Goal: Information Seeking & Learning: Compare options

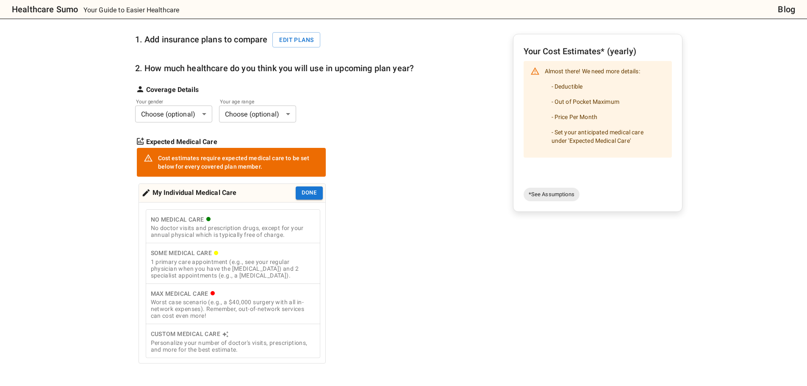
scroll to position [297, 0]
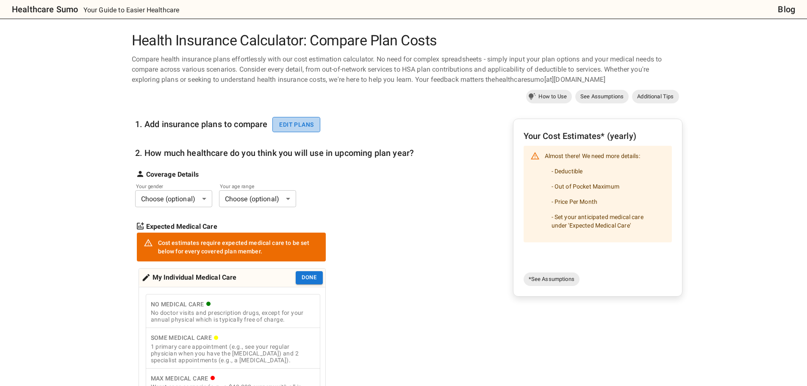
click at [290, 119] on button "Edit plans" at bounding box center [296, 125] width 48 height 16
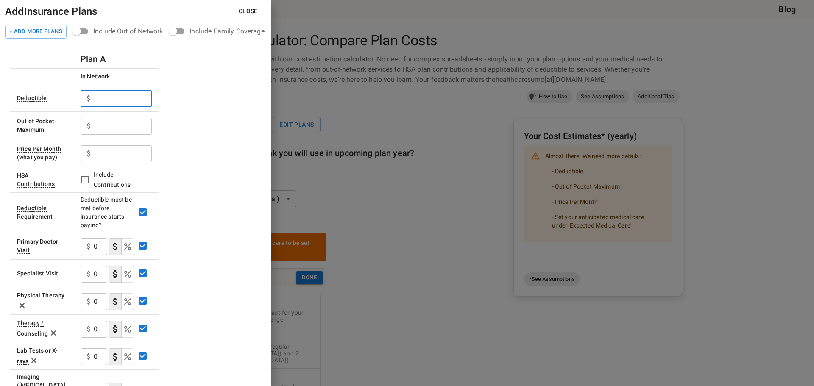
click at [125, 102] on input "text" at bounding box center [123, 98] width 58 height 17
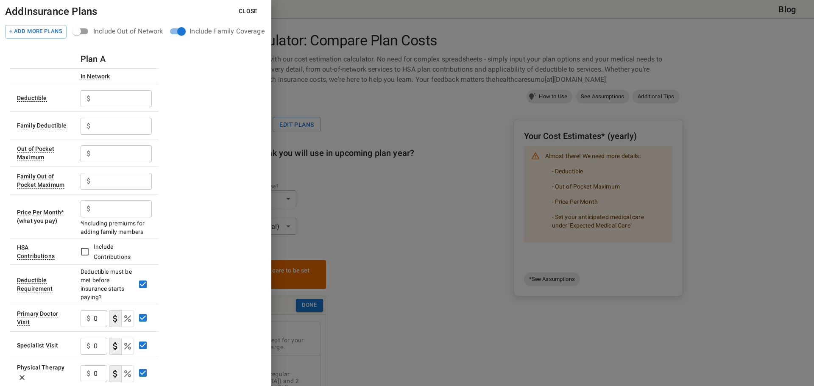
click at [88, 58] on h6 "Plan A" at bounding box center [93, 59] width 25 height 14
click at [107, 59] on div "Plan A" at bounding box center [116, 59] width 71 height 14
click at [133, 59] on div "Plan A" at bounding box center [116, 59] width 71 height 14
click at [33, 27] on button "+ Add More Plans" at bounding box center [35, 32] width 61 height 14
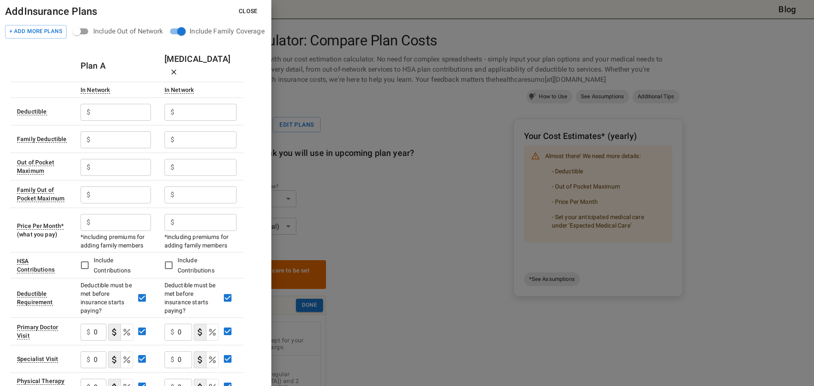
click at [128, 104] on input "text" at bounding box center [122, 112] width 57 height 17
type input "500"
click at [111, 133] on input "text" at bounding box center [122, 139] width 57 height 17
click at [98, 159] on input "text" at bounding box center [122, 167] width 57 height 17
click at [96, 131] on input "text" at bounding box center [122, 139] width 57 height 17
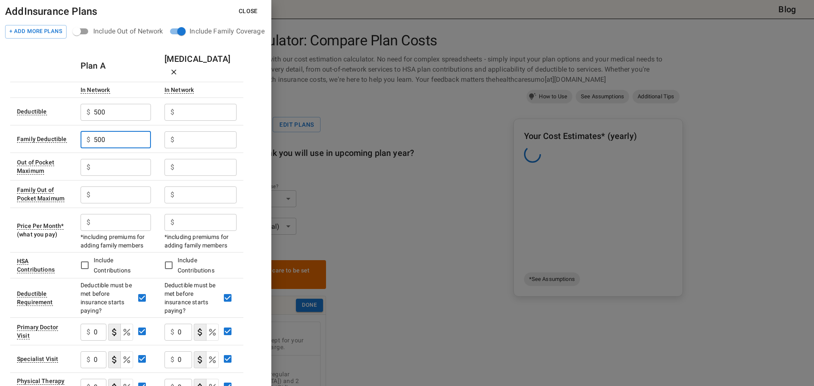
type input "500"
click at [97, 159] on input "text" at bounding box center [122, 167] width 57 height 17
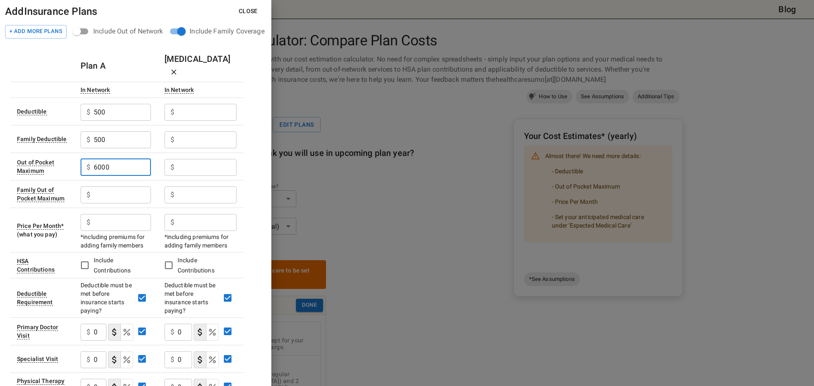
type input "6000"
click at [122, 186] on input "text" at bounding box center [122, 194] width 57 height 17
type input "17160"
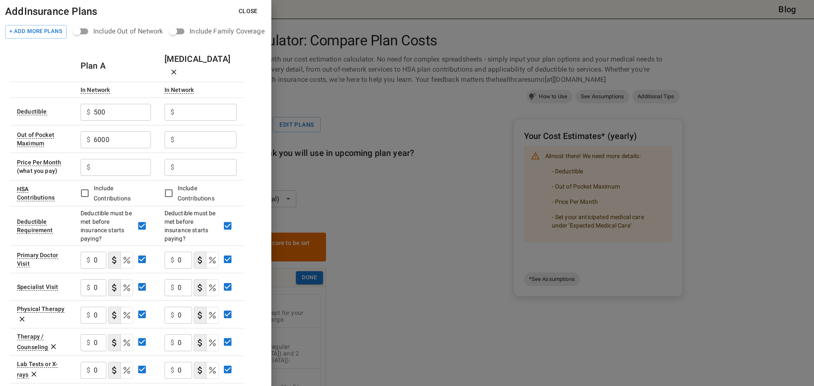
click at [111, 159] on input "text" at bounding box center [122, 167] width 57 height 17
click at [119, 159] on input "text" at bounding box center [122, 167] width 57 height 17
type input "547"
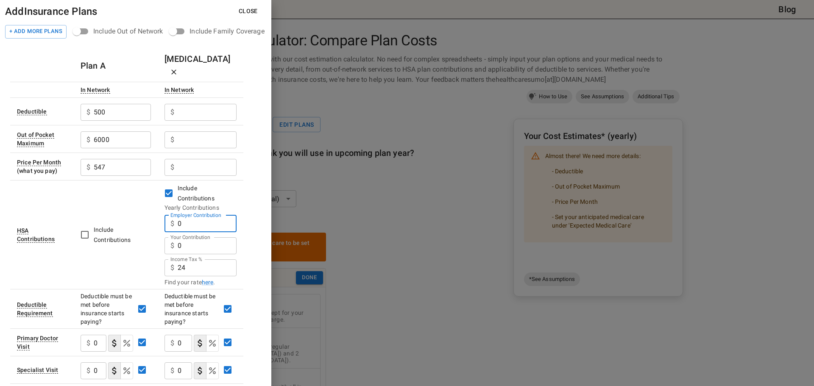
drag, startPoint x: 189, startPoint y: 208, endPoint x: 165, endPoint y: 217, distance: 25.3
click at [165, 217] on td "Include Contributions Yearly Contributions Employer Contribution $ 0 Employer C…" at bounding box center [201, 234] width 86 height 109
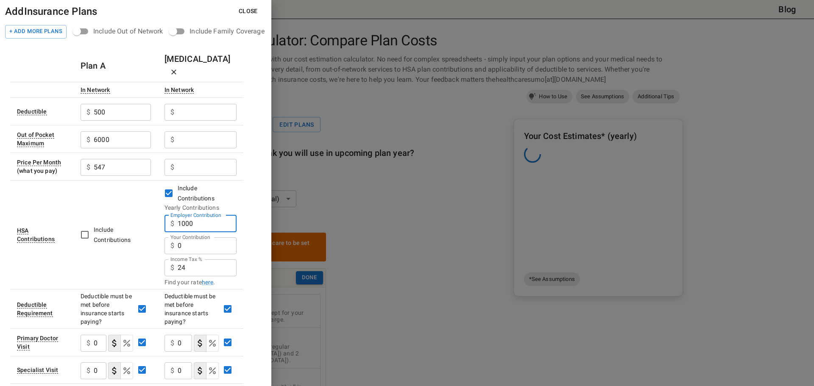
type input "1000"
click at [140, 197] on td "Include Contributions" at bounding box center [116, 234] width 84 height 109
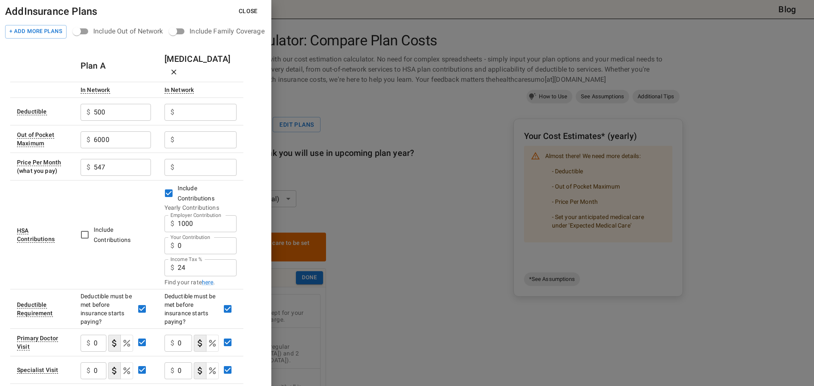
click at [189, 104] on input "Employer Contribution" at bounding box center [207, 112] width 59 height 17
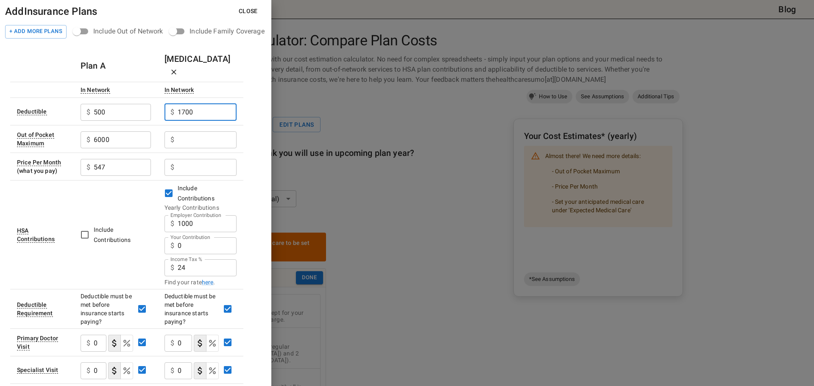
type input "1700"
click at [192, 131] on input "Employer Contribution" at bounding box center [207, 139] width 59 height 17
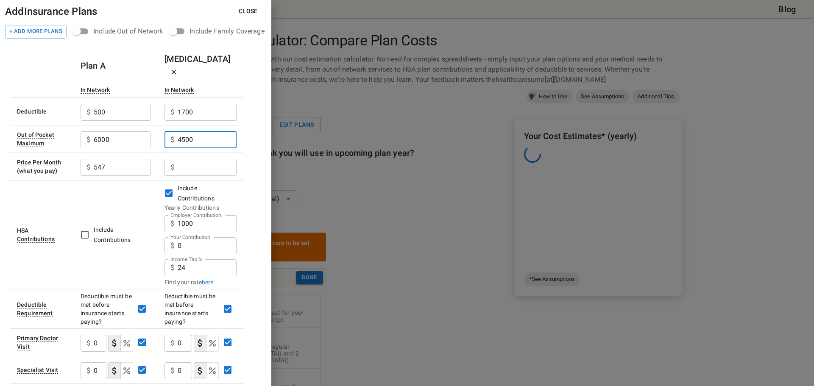
type input "4500"
click at [196, 159] on input "Employer Contribution" at bounding box center [207, 167] width 59 height 17
type input "303"
click at [120, 192] on td "Include Contributions" at bounding box center [116, 234] width 84 height 109
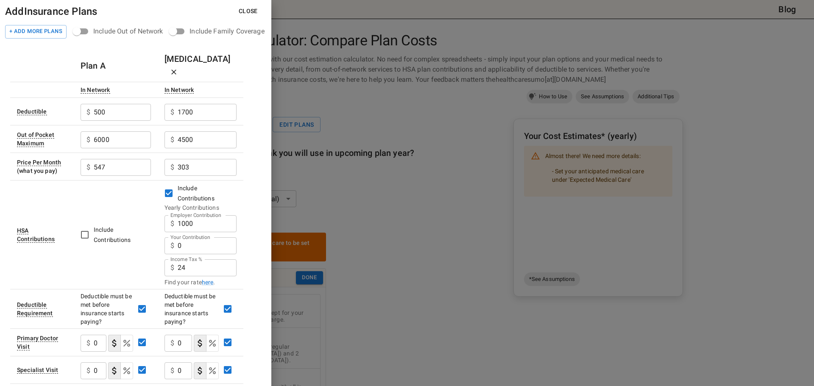
click at [209, 237] on input "0" at bounding box center [207, 245] width 59 height 17
click at [186, 259] on input "24" at bounding box center [207, 267] width 59 height 17
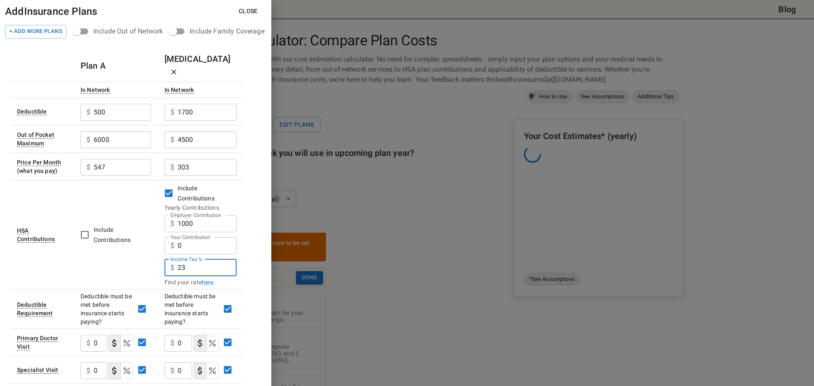
type input "23"
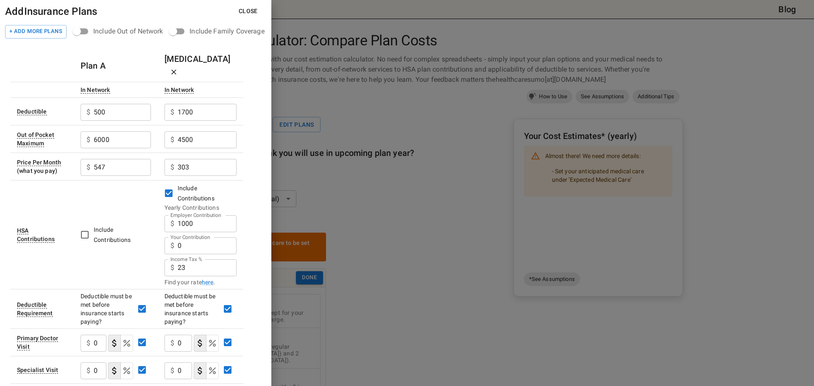
click at [155, 253] on td "Include Contributions" at bounding box center [116, 234] width 84 height 109
click at [187, 237] on input "0" at bounding box center [207, 245] width 59 height 17
drag, startPoint x: 199, startPoint y: 234, endPoint x: 153, endPoint y: 237, distance: 45.9
click at [153, 237] on tr "HSA Contributions Include Contributions Include Contributions Yearly Contributi…" at bounding box center [126, 234] width 233 height 109
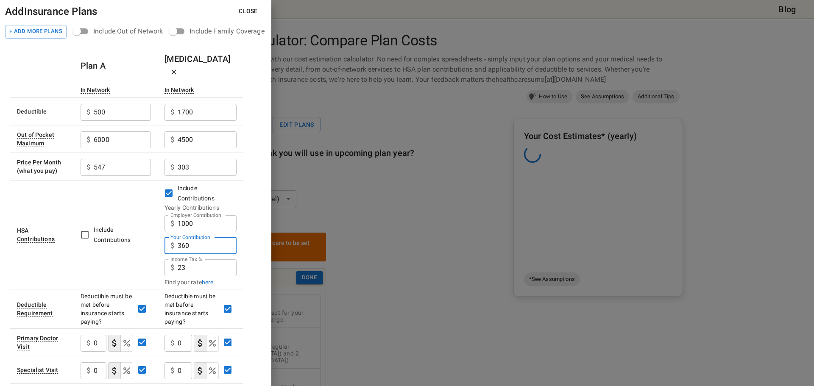
type input "360"
click at [140, 249] on td "Include Contributions" at bounding box center [116, 234] width 84 height 109
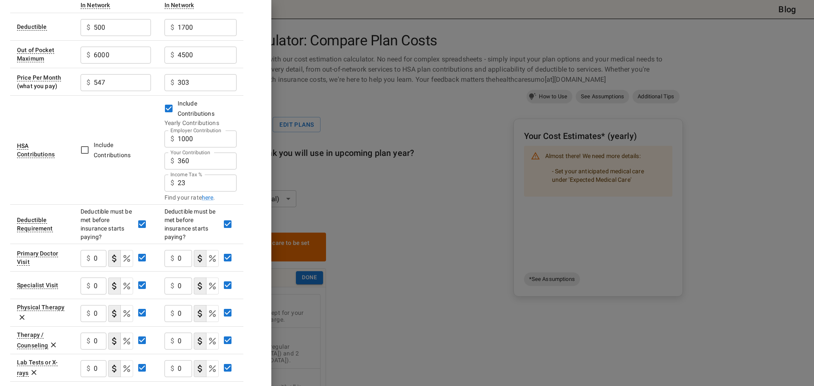
scroll to position [127, 0]
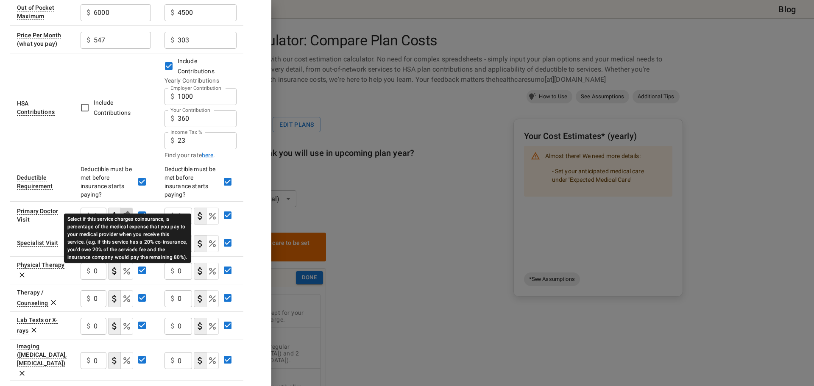
click at [125, 211] on icon "Select if this service charges coinsurance, a percentage of the medical expense…" at bounding box center [127, 216] width 10 height 10
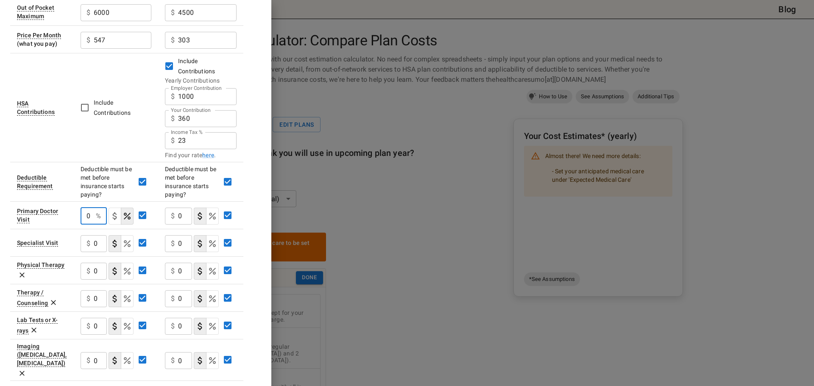
click at [90, 208] on input "0" at bounding box center [87, 216] width 12 height 17
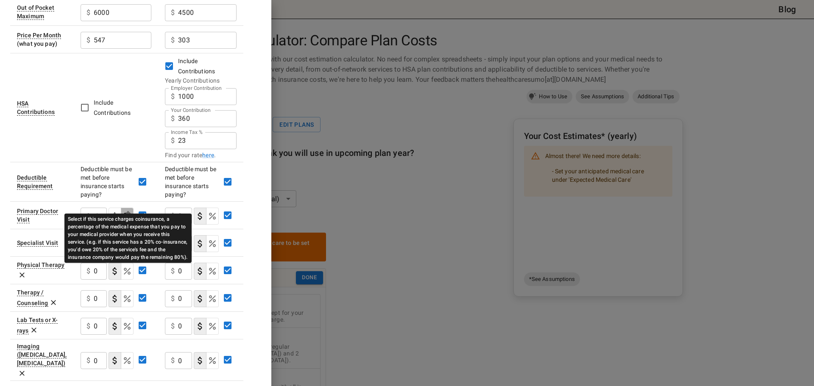
click at [132, 211] on icon "Select if this service charges coinsurance, a percentage of the medical expense…" at bounding box center [127, 216] width 10 height 10
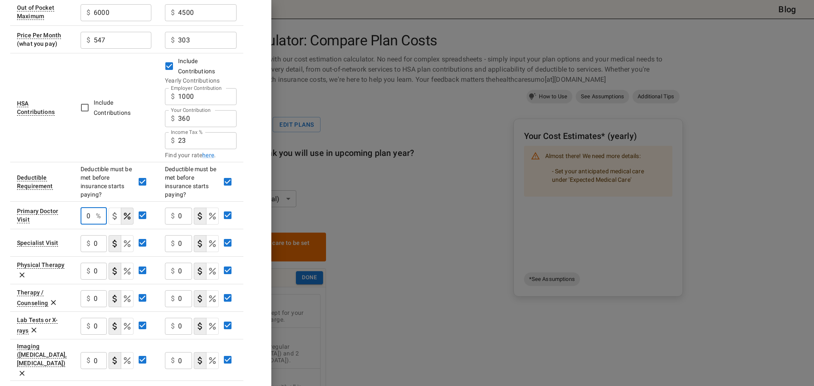
click at [91, 208] on input "0" at bounding box center [87, 216] width 12 height 17
drag, startPoint x: 91, startPoint y: 200, endPoint x: 67, endPoint y: 201, distance: 23.7
click at [67, 201] on tr "Primary Doctor Visit 0 % ​ $ 0 ​" at bounding box center [126, 215] width 233 height 28
click at [105, 208] on div "0 % ​" at bounding box center [94, 216] width 26 height 17
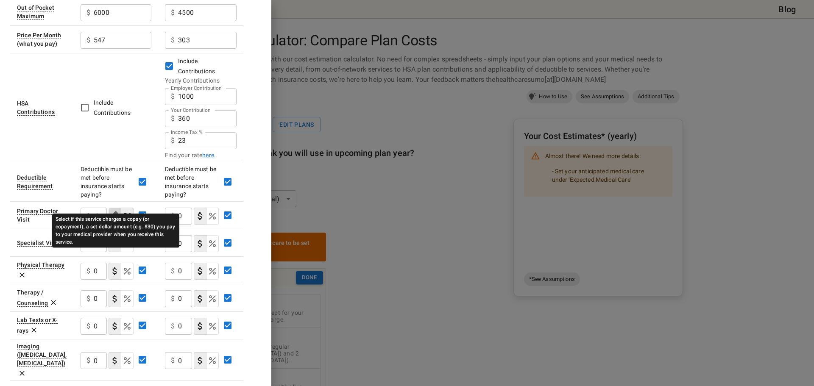
click at [113, 211] on icon "Select if this service charges a copay (or copayment), a set dollar amount (e.g…" at bounding box center [115, 216] width 10 height 10
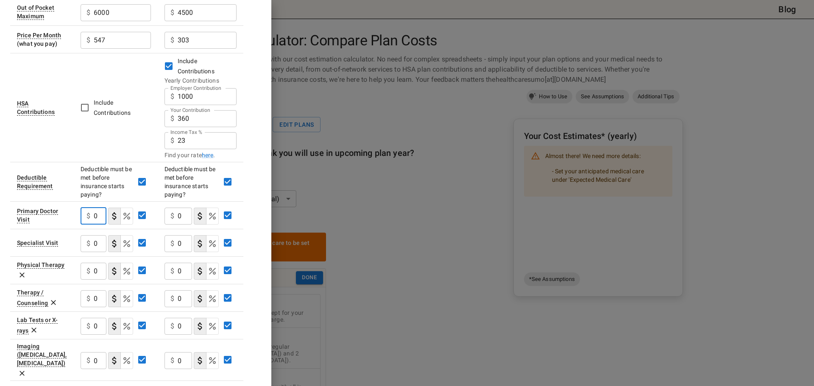
click at [100, 208] on input "0" at bounding box center [100, 216] width 13 height 17
type input "35"
click at [250, 201] on div "Plan A [MEDICAL_DATA] In Network In Network Deductible $ 500 ​ $ 1700 ​ Out of …" at bounding box center [135, 289] width 251 height 734
click at [214, 211] on icon "Select if this service charges coinsurance, a percentage of the medical expense…" at bounding box center [212, 216] width 10 height 10
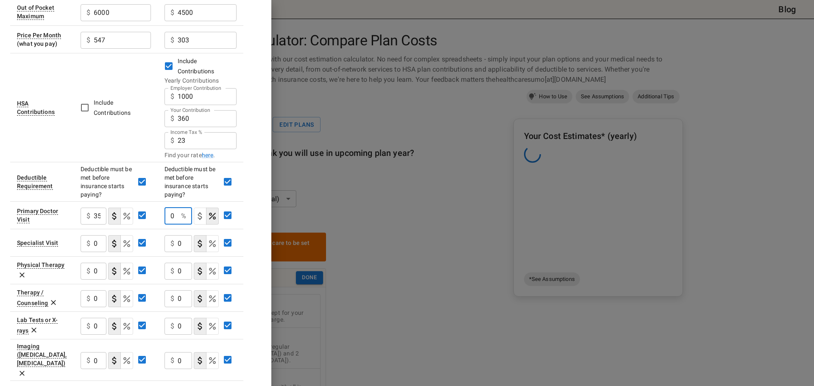
click at [177, 208] on input "0" at bounding box center [170, 216] width 13 height 17
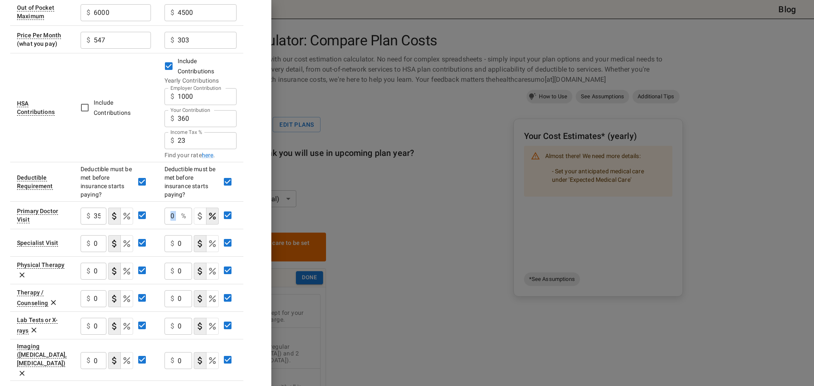
click at [145, 206] on tr "Primary Doctor Visit $ 35 ​ 0 % ​" at bounding box center [126, 215] width 233 height 28
click at [249, 205] on div "Plan A [MEDICAL_DATA] In Network In Network Deductible $ 500 ​ $ 1700 ​ Out of …" at bounding box center [135, 289] width 251 height 734
click at [172, 208] on input "0" at bounding box center [170, 216] width 13 height 17
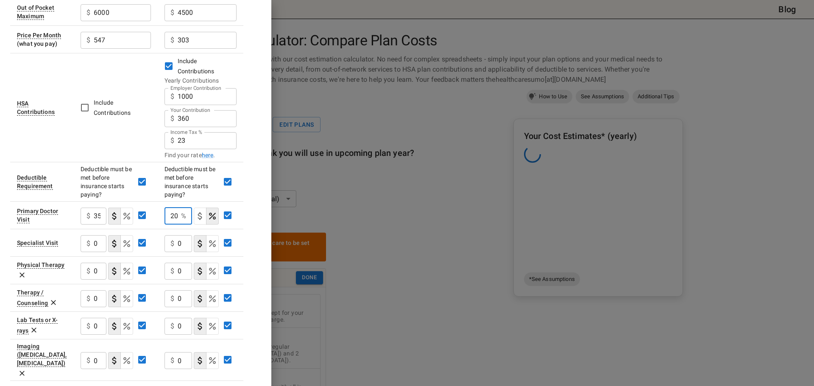
scroll to position [0, 0]
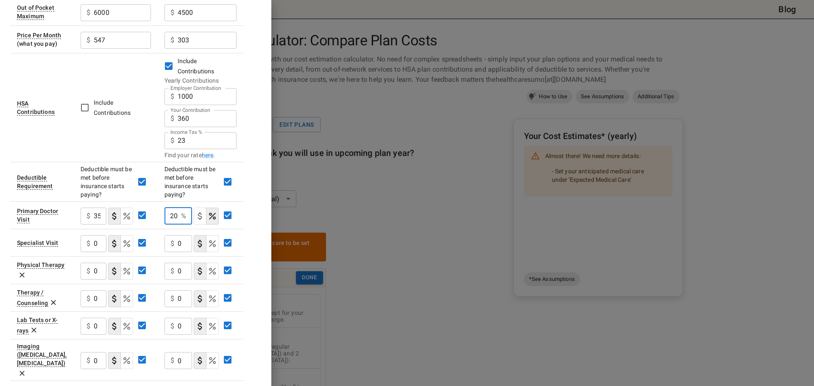
click at [171, 208] on input "20" at bounding box center [170, 216] width 13 height 17
type input "20"
click at [247, 204] on div "Plan A [MEDICAL_DATA] In Network In Network Deductible $ 500 ​ $ 1700 ​ Out of …" at bounding box center [135, 289] width 251 height 734
click at [262, 203] on div "Add Insurance Plans Close + Add More Plans Include Out of Network Include Famil…" at bounding box center [135, 193] width 271 height 386
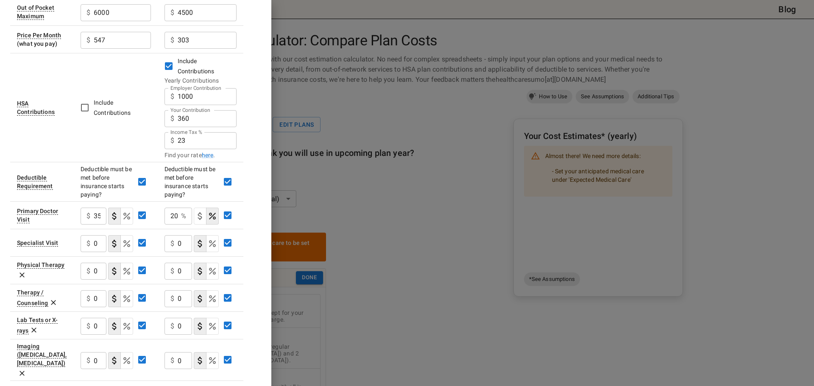
scroll to position [170, 0]
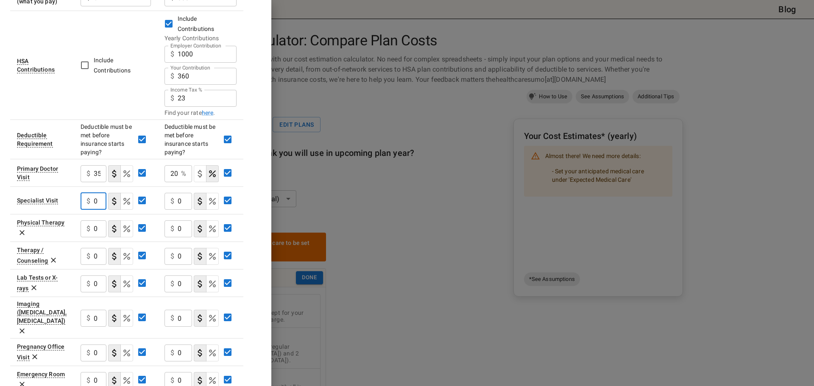
drag, startPoint x: 98, startPoint y: 189, endPoint x: 72, endPoint y: 188, distance: 26.3
click at [72, 188] on tr "Specialist Visit $ 0 ​ $ 0 ​" at bounding box center [126, 200] width 233 height 28
click at [187, 193] on input "0" at bounding box center [185, 201] width 14 height 17
click at [148, 191] on tr "Specialist Visit $ 0 ​ $ 0 ​" at bounding box center [126, 200] width 233 height 28
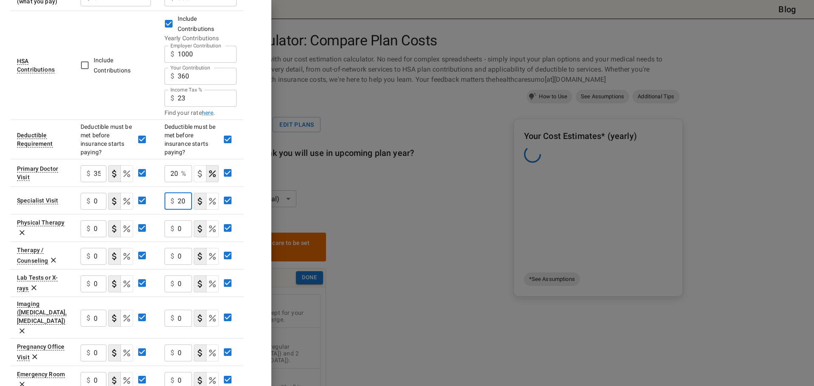
type input "20"
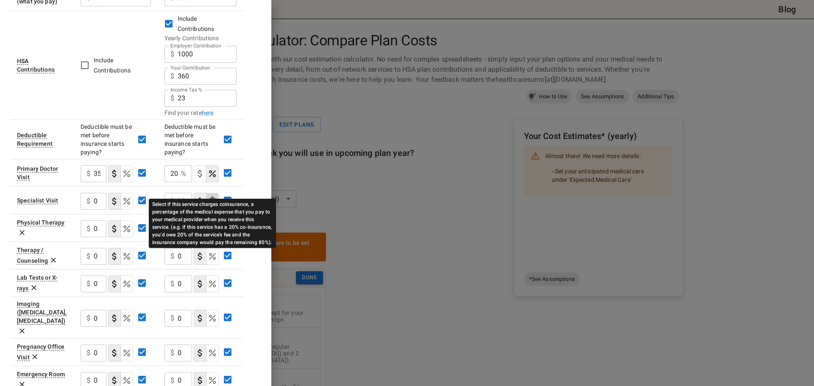
click at [213, 196] on icon "Select if this service charges coinsurance, a percentage of the medical expense…" at bounding box center [212, 201] width 10 height 10
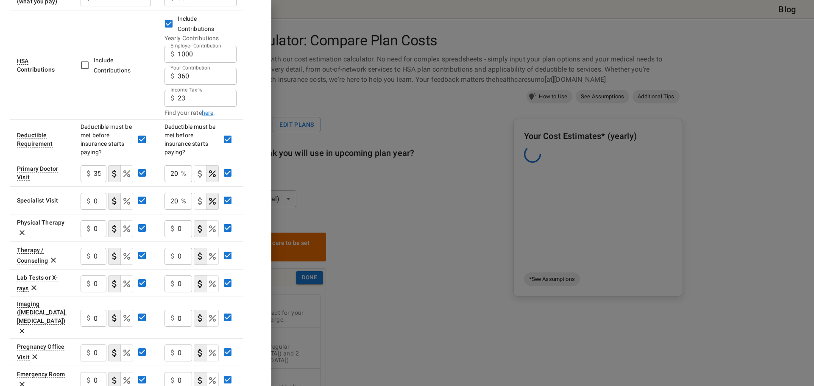
click at [259, 175] on div "Plan A [MEDICAL_DATA] In Network In Network Deductible $ 500 ​ $ 1700 ​ Out of …" at bounding box center [135, 247] width 251 height 734
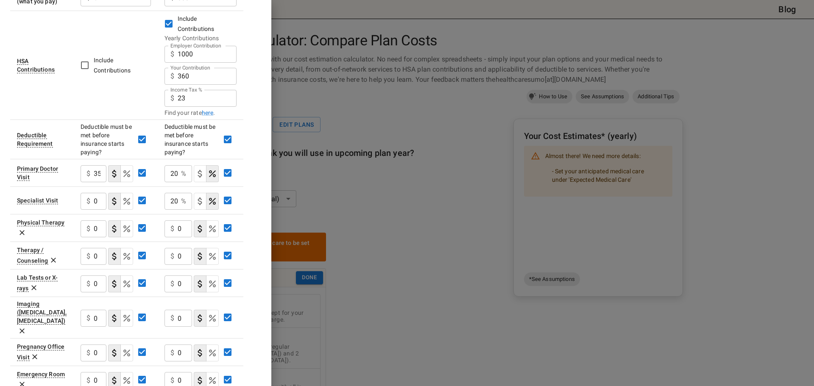
scroll to position [212, 0]
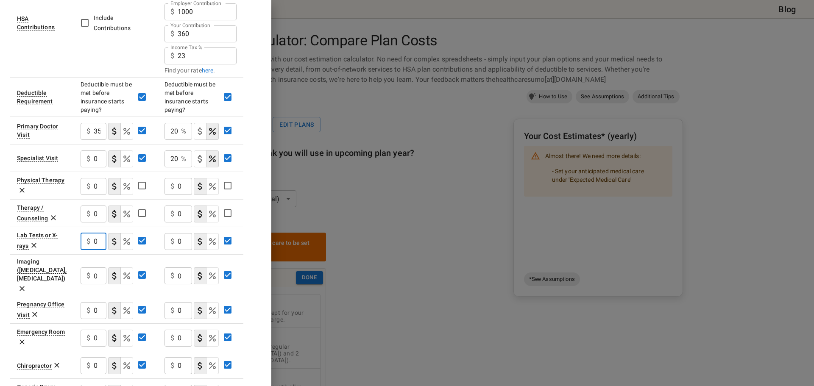
click at [96, 233] on input "0" at bounding box center [100, 241] width 12 height 17
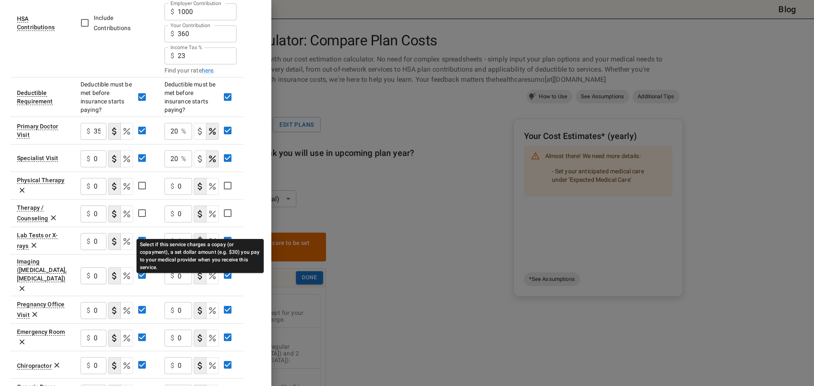
click at [212, 234] on div "Select if this service charges a copay (or copayment), a set dollar amount (e.g…" at bounding box center [199, 253] width 127 height 40
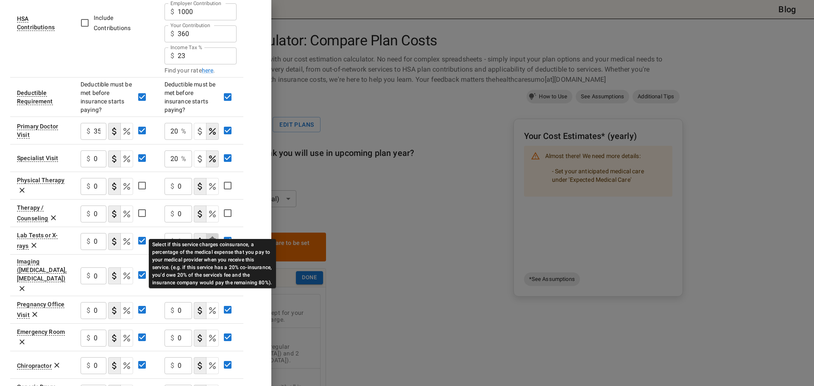
click at [211, 236] on icon "Select if this service charges coinsurance, a percentage of the medical expense…" at bounding box center [212, 241] width 10 height 10
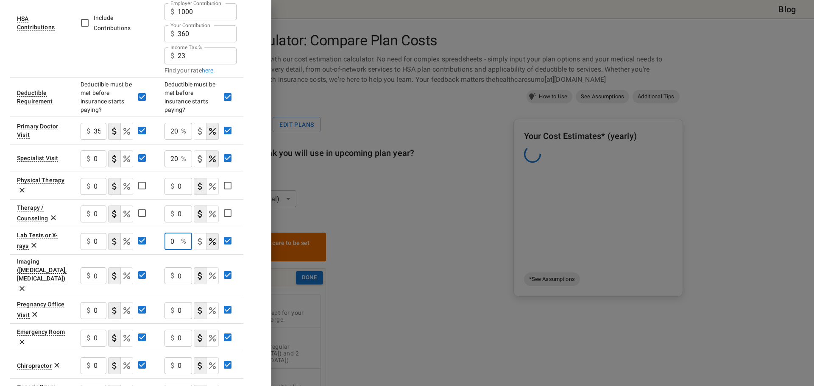
drag, startPoint x: 177, startPoint y: 228, endPoint x: 162, endPoint y: 228, distance: 15.3
click at [162, 228] on td "0 % ​" at bounding box center [201, 241] width 86 height 28
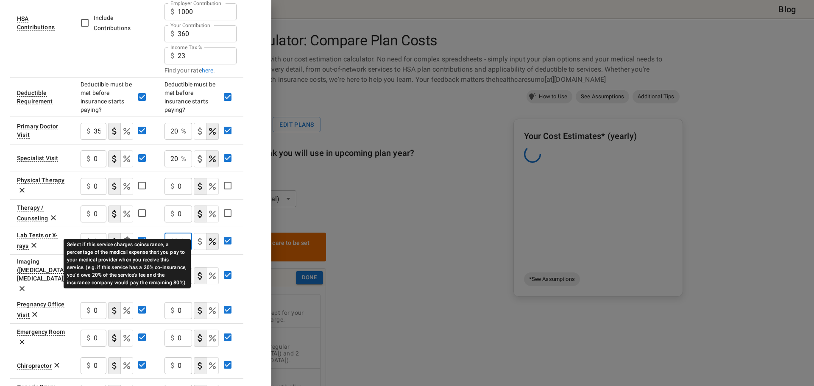
scroll to position [0, 0]
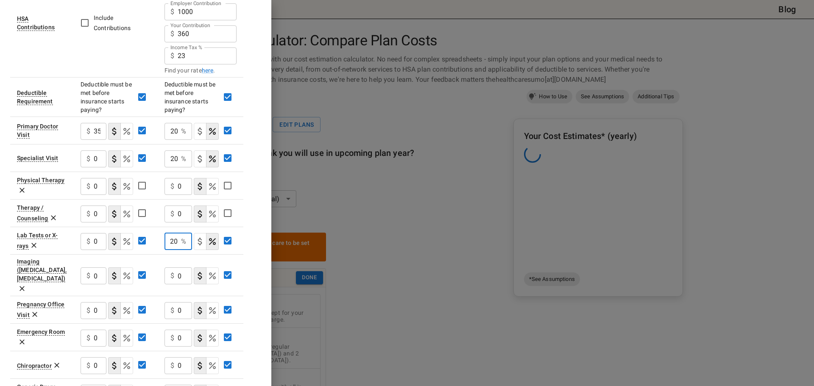
type input "20"
click at [245, 254] on div "Plan A [MEDICAL_DATA] In Network In Network Deductible $ 500 ​ $ 1700 ​ Out of …" at bounding box center [135, 205] width 251 height 734
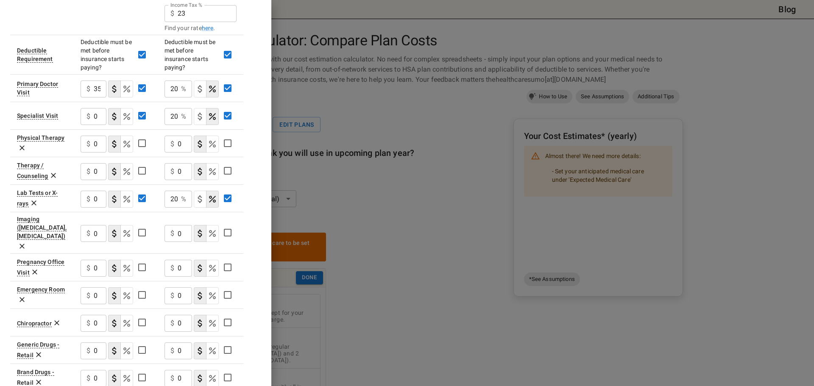
scroll to position [381, 0]
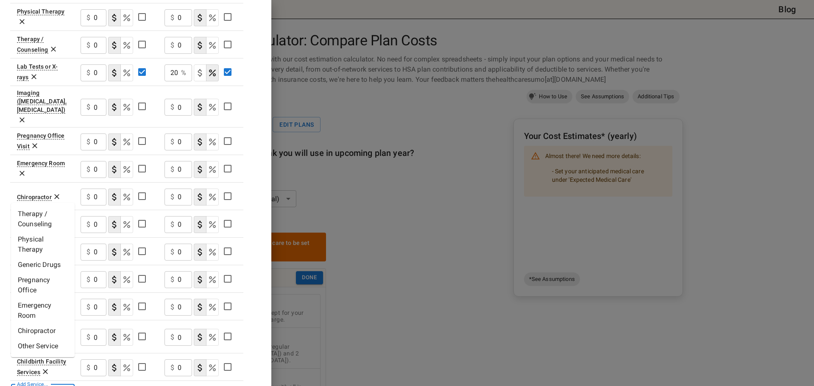
drag, startPoint x: 55, startPoint y: 369, endPoint x: 61, endPoint y: 367, distance: 6.7
click at [56, 386] on input "Add Service..." at bounding box center [42, 393] width 57 height 12
click at [91, 368] on table "Plan A [MEDICAL_DATA] In Network In Network Deductible $ 500 ​ $ 1700 ​ Out of …" at bounding box center [126, 36] width 233 height 734
click at [44, 367] on icon at bounding box center [45, 371] width 8 height 8
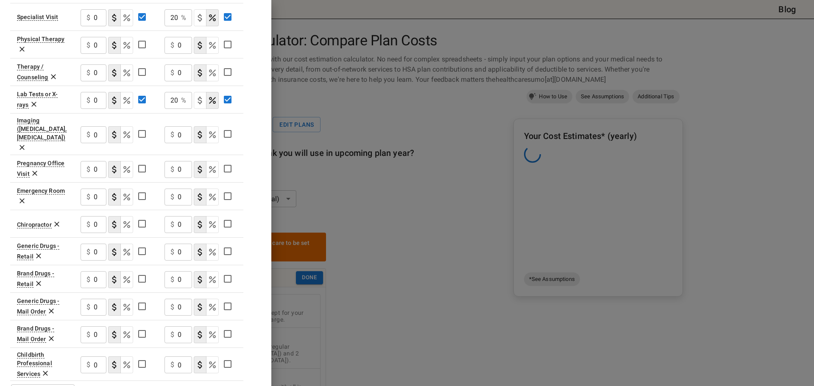
click at [46, 371] on icon at bounding box center [45, 373] width 5 height 5
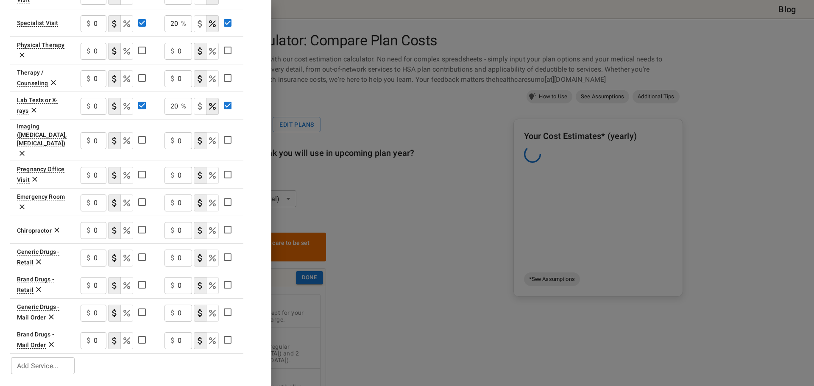
scroll to position [320, 0]
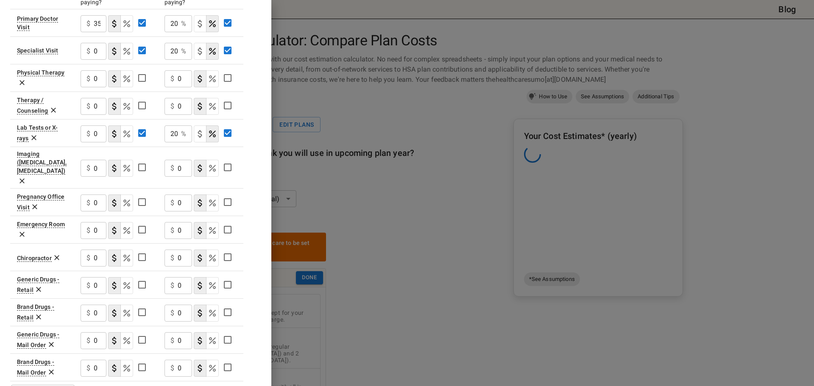
click at [53, 370] on icon at bounding box center [51, 372] width 5 height 5
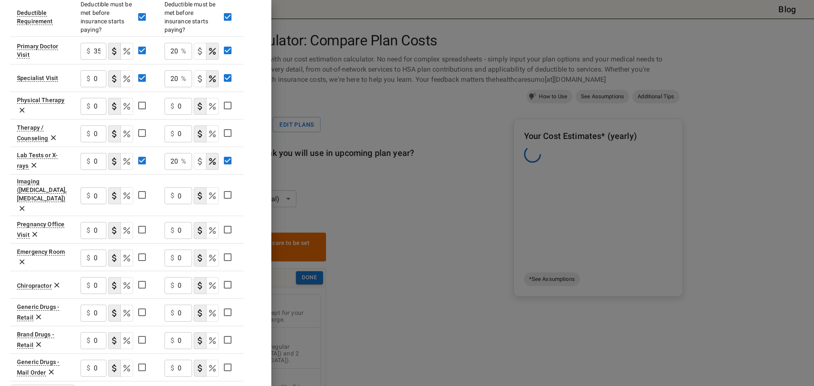
click at [53, 370] on icon at bounding box center [51, 372] width 5 height 5
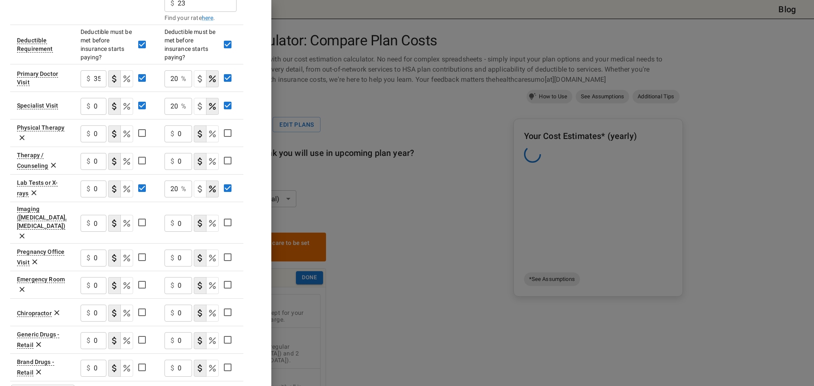
click at [40, 368] on icon at bounding box center [38, 372] width 8 height 8
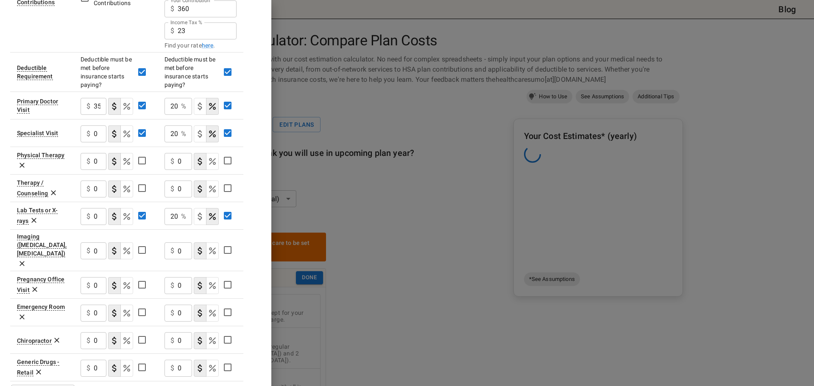
click at [40, 368] on icon at bounding box center [38, 372] width 8 height 8
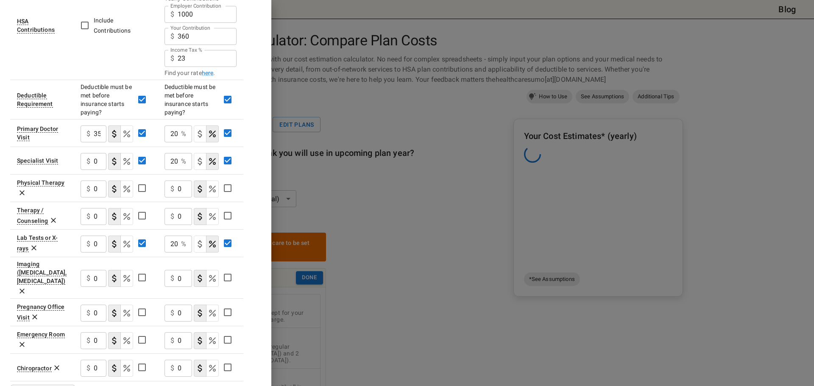
click at [54, 366] on icon at bounding box center [56, 368] width 5 height 5
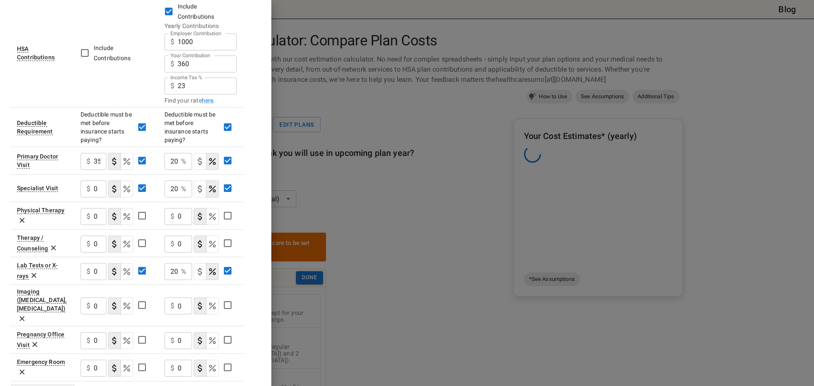
click at [23, 368] on icon at bounding box center [22, 372] width 8 height 8
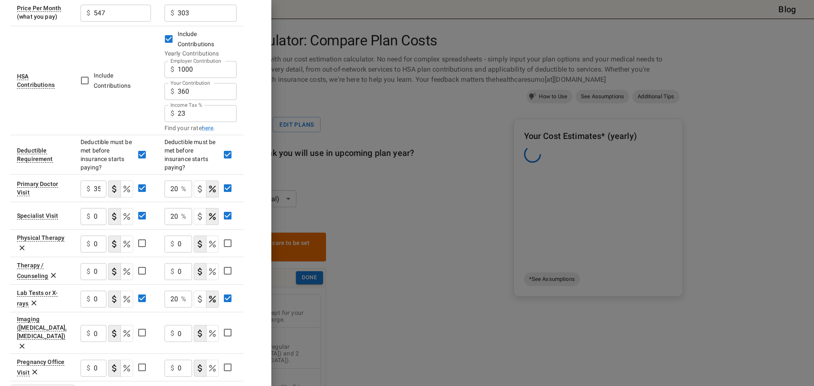
click at [37, 368] on icon at bounding box center [35, 372] width 8 height 8
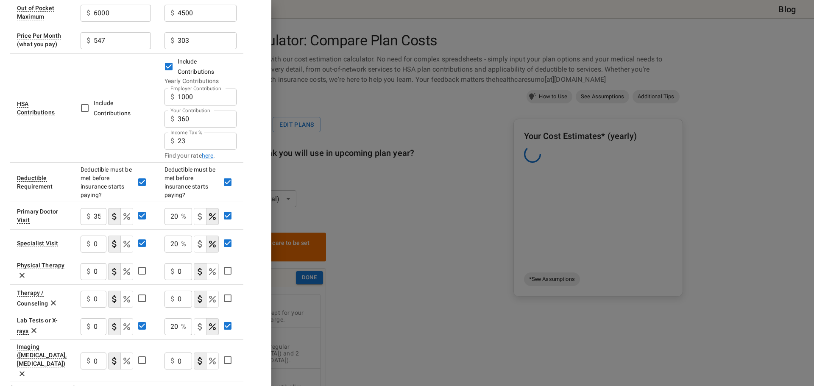
click at [26, 370] on icon at bounding box center [22, 374] width 8 height 8
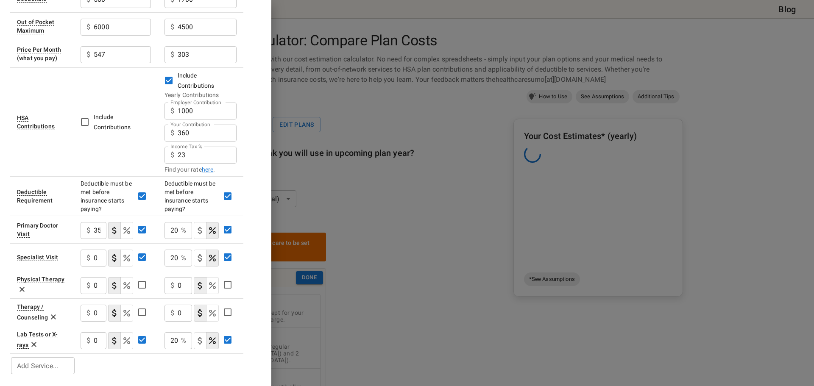
scroll to position [99, 0]
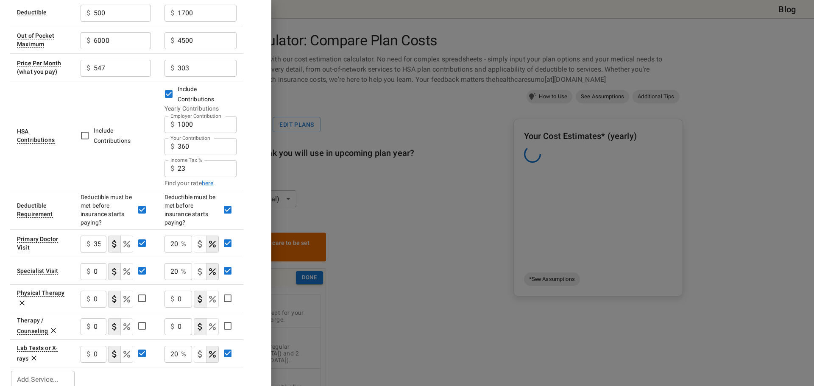
click at [19, 299] on icon at bounding box center [22, 303] width 8 height 8
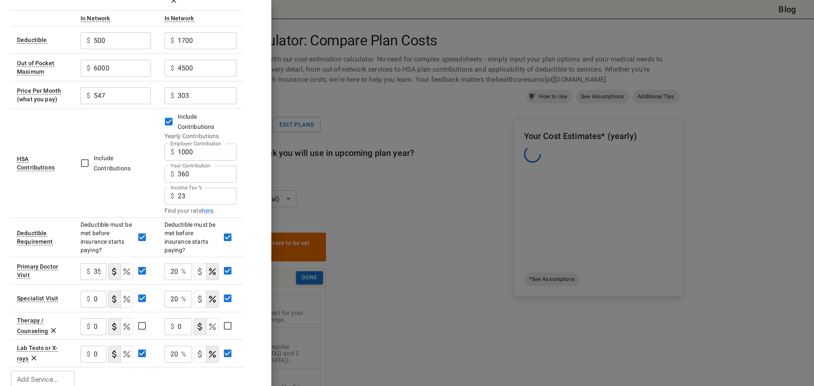
click at [54, 328] on icon at bounding box center [53, 330] width 5 height 5
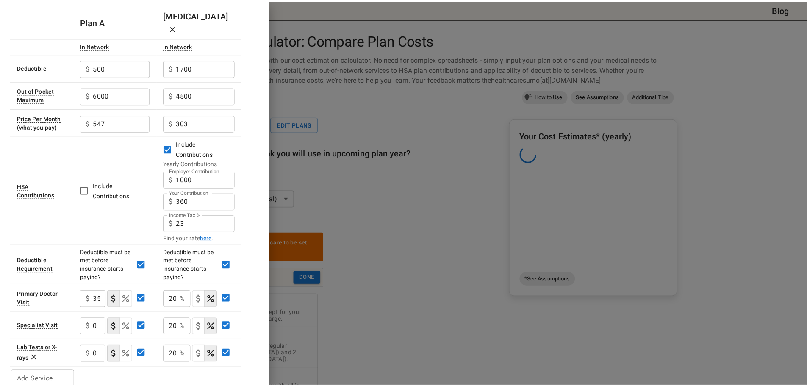
scroll to position [0, 0]
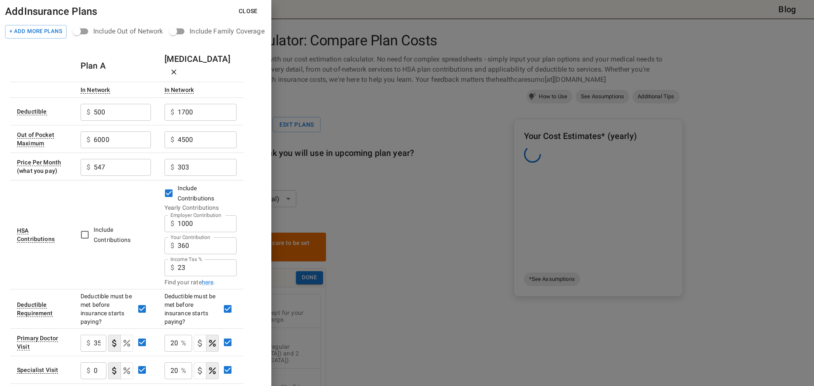
click at [251, 13] on button "Close" at bounding box center [248, 11] width 33 height 16
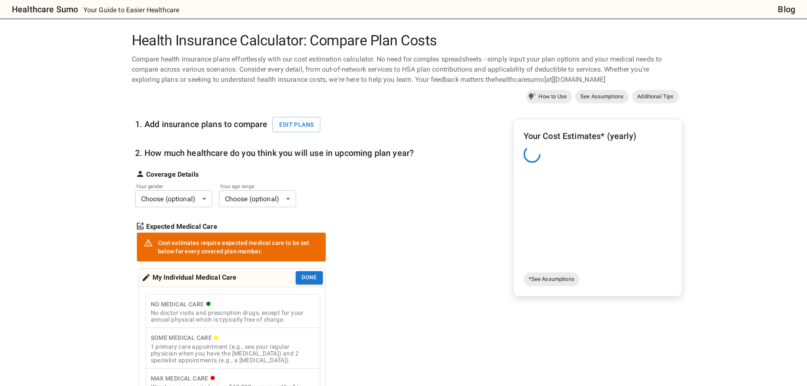
click at [411, 182] on div "Coverage Details Your gender Choose (optional) * ​ Your age range Choose (optio…" at bounding box center [274, 185] width 279 height 44
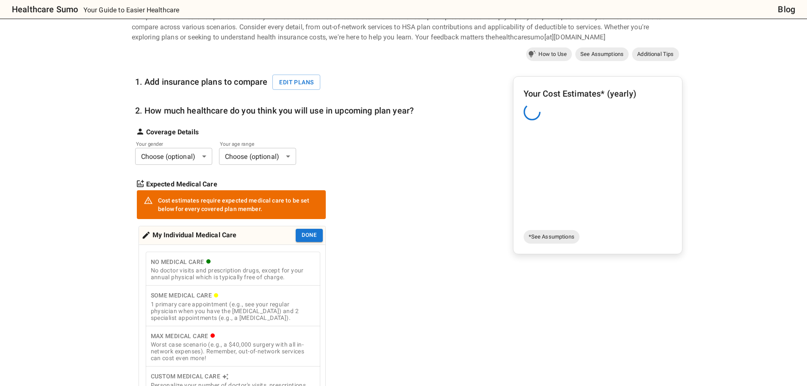
click at [433, 214] on div "1. Add insurance plans to compare Edit plans 2. How much healthcare do you thin…" at bounding box center [407, 267] width 551 height 406
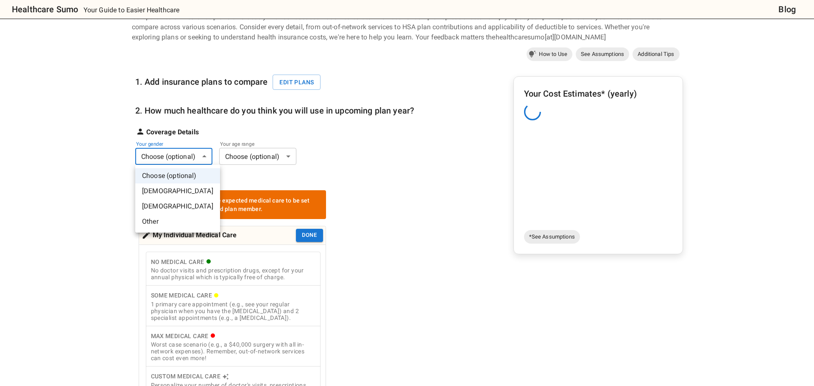
click at [189, 160] on body "Healthcare Sumo Your Guide to Easier Healthcare Blog Health Insurance Calculato…" at bounding box center [407, 351] width 814 height 787
click at [180, 189] on li "[DEMOGRAPHIC_DATA]" at bounding box center [177, 190] width 85 height 15
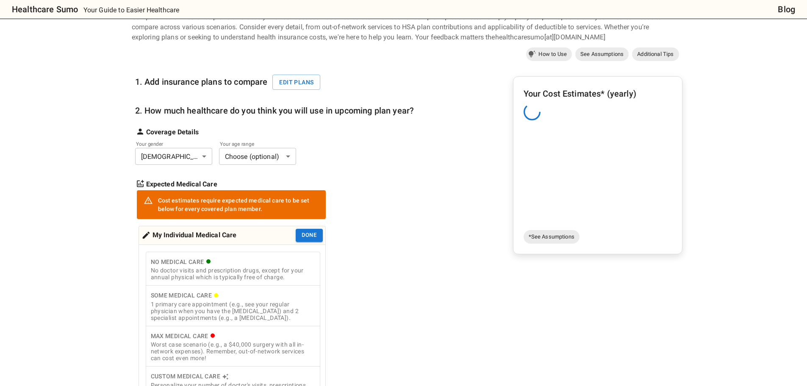
click at [261, 156] on body "Healthcare Sumo Your Guide to Easier Healthcare Blog Health Insurance Calculato…" at bounding box center [403, 351] width 807 height 787
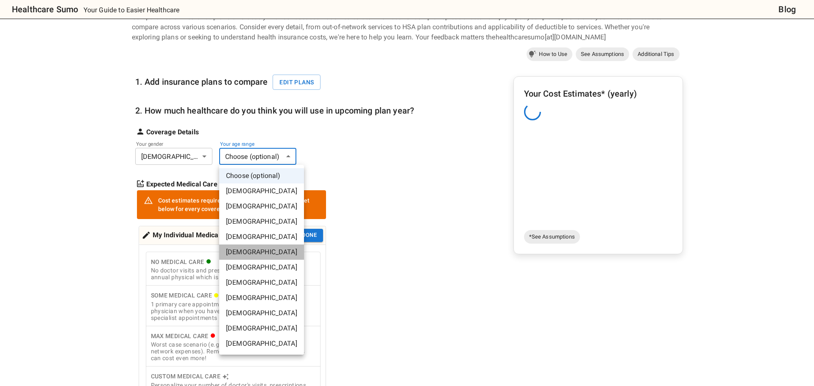
click at [278, 248] on li "[DEMOGRAPHIC_DATA]" at bounding box center [261, 252] width 85 height 15
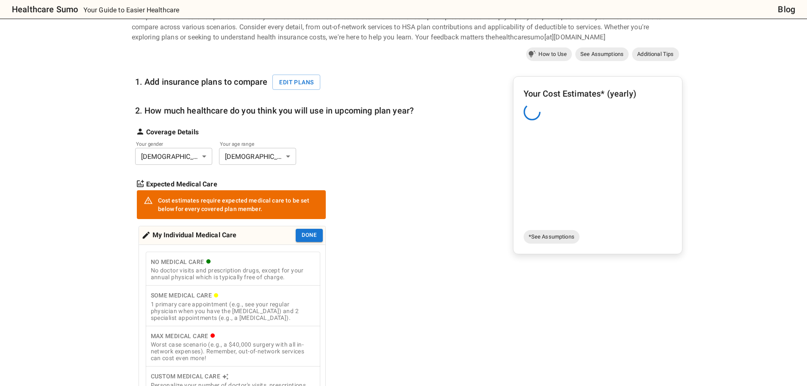
click at [440, 222] on div "1. Add insurance plans to compare Edit plans 2. How much healthcare do you thin…" at bounding box center [407, 267] width 551 height 406
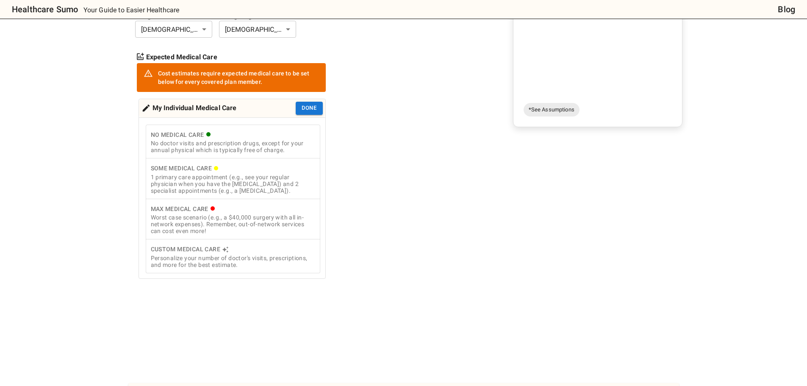
scroll to position [339, 0]
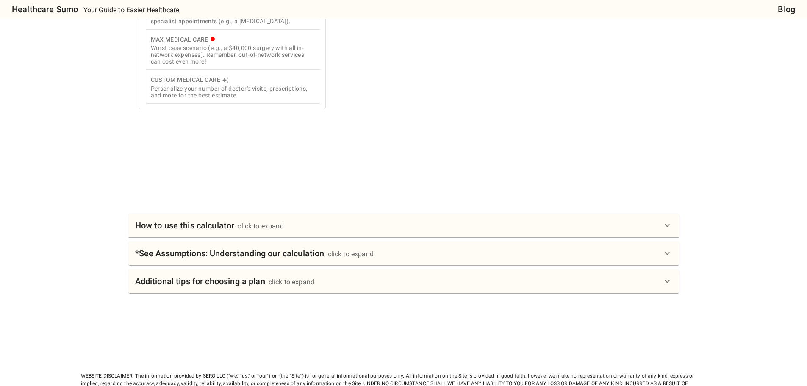
click at [449, 228] on div "How to use this calculator click to expand" at bounding box center [398, 226] width 527 height 14
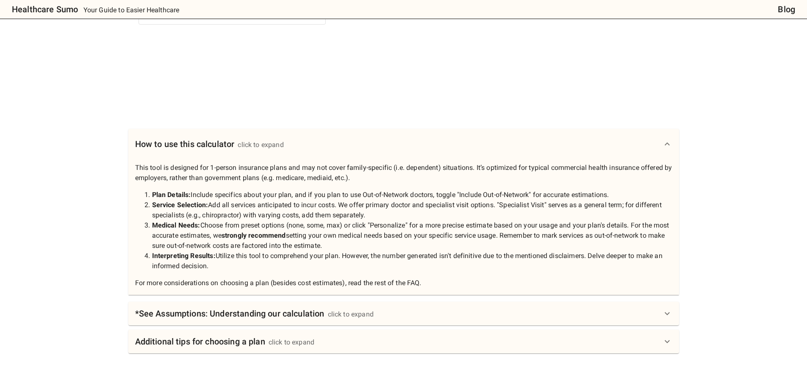
scroll to position [466, 0]
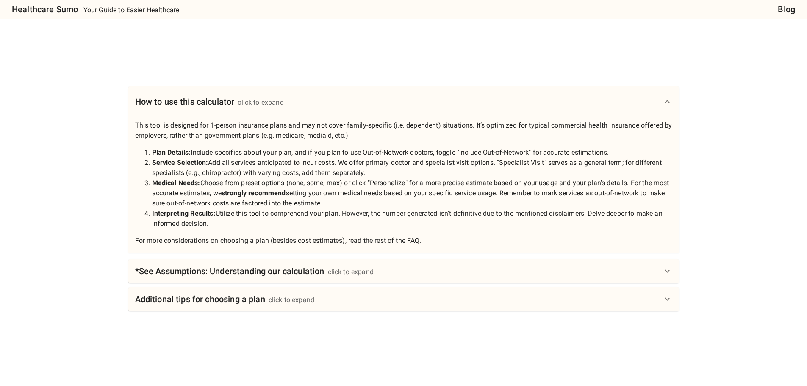
click at [279, 273] on h6 "*See Assumptions: Understanding our calculation" at bounding box center [229, 271] width 189 height 14
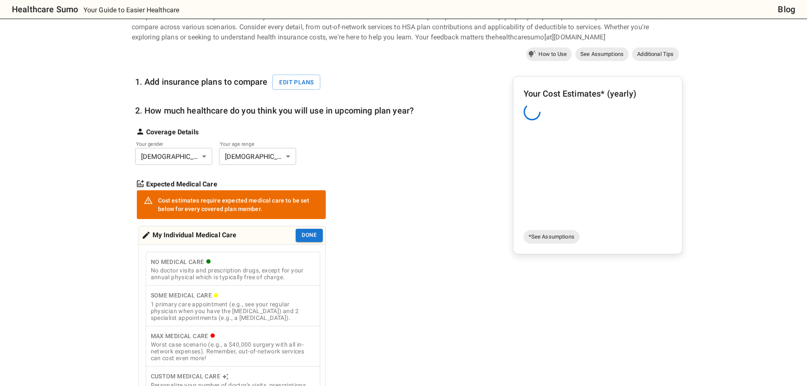
scroll to position [0, 0]
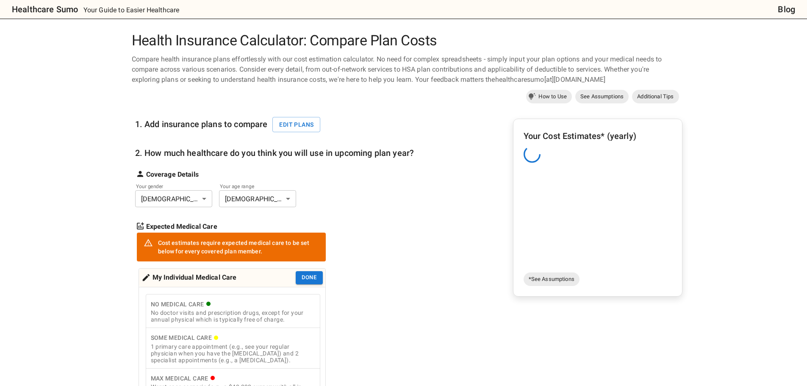
click at [485, 141] on div "1. Add insurance plans to compare Edit plans 2. How much healthcare do you thin…" at bounding box center [407, 309] width 551 height 406
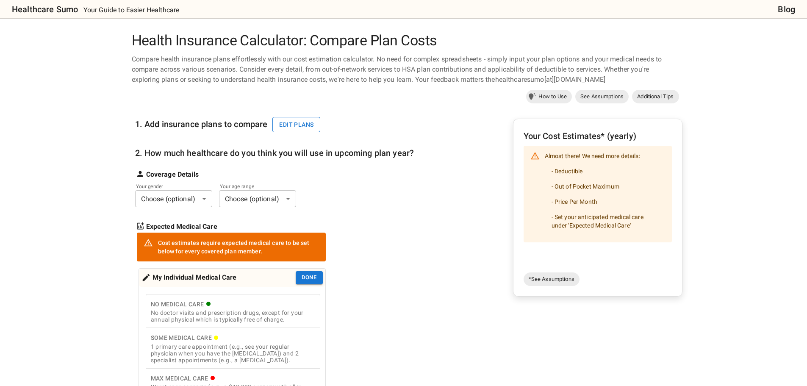
click at [295, 125] on button "Edit plans" at bounding box center [296, 125] width 48 height 16
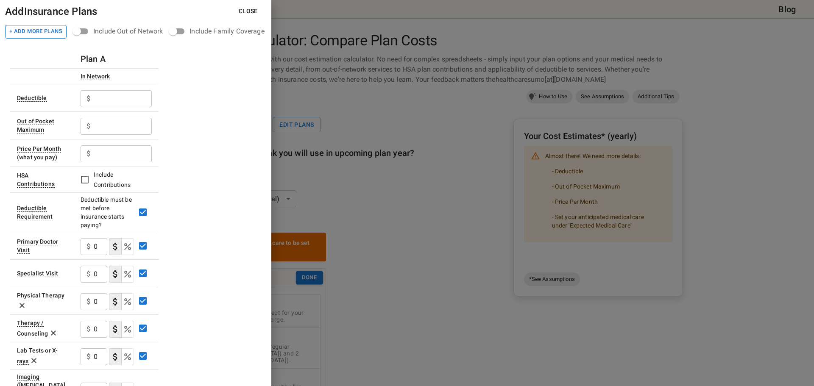
click at [35, 37] on button "+ Add More Plans" at bounding box center [35, 32] width 61 height 14
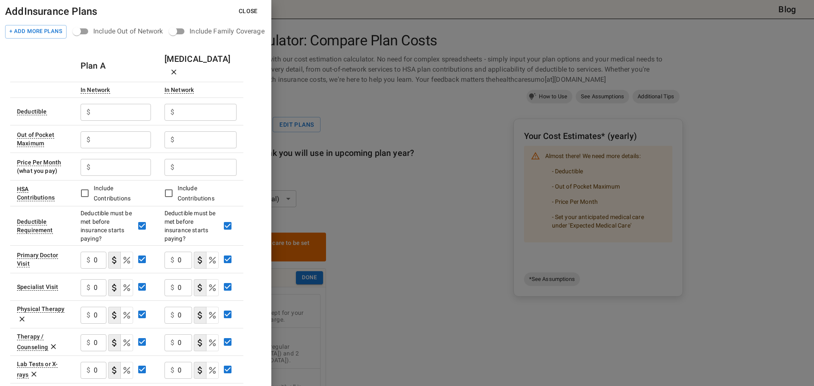
scroll to position [42, 0]
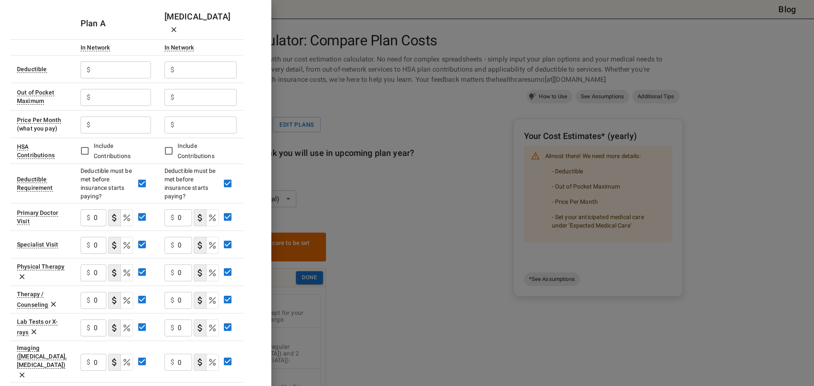
click at [21, 272] on icon at bounding box center [22, 276] width 8 height 8
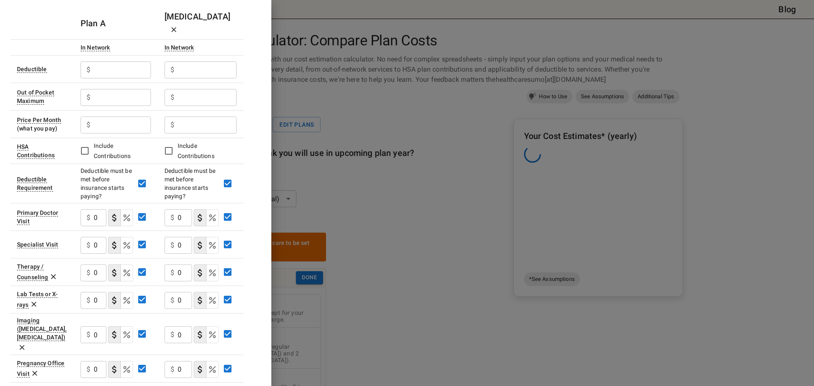
click at [49, 272] on icon at bounding box center [53, 276] width 8 height 8
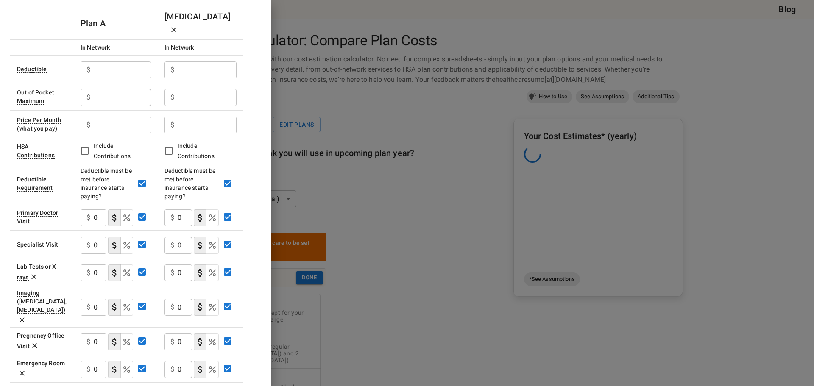
click at [26, 316] on icon at bounding box center [22, 320] width 8 height 8
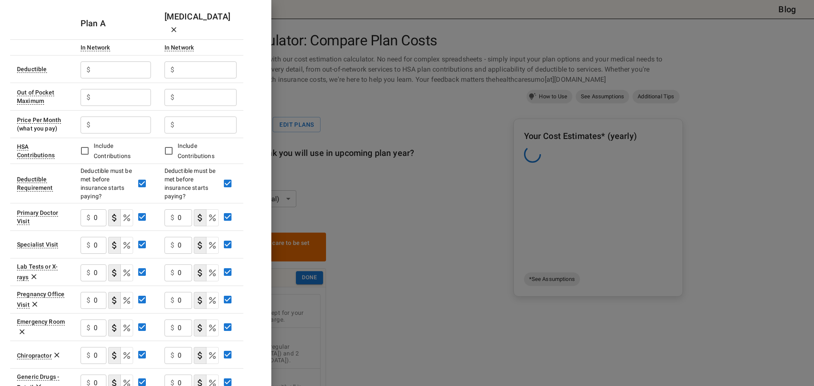
click at [36, 300] on icon at bounding box center [35, 304] width 8 height 8
click at [22, 300] on icon at bounding box center [22, 304] width 8 height 8
click at [56, 296] on icon at bounding box center [57, 300] width 8 height 8
click at [35, 295] on td "Generic Drugs - Retail" at bounding box center [42, 300] width 64 height 28
click at [35, 300] on icon at bounding box center [38, 304] width 8 height 8
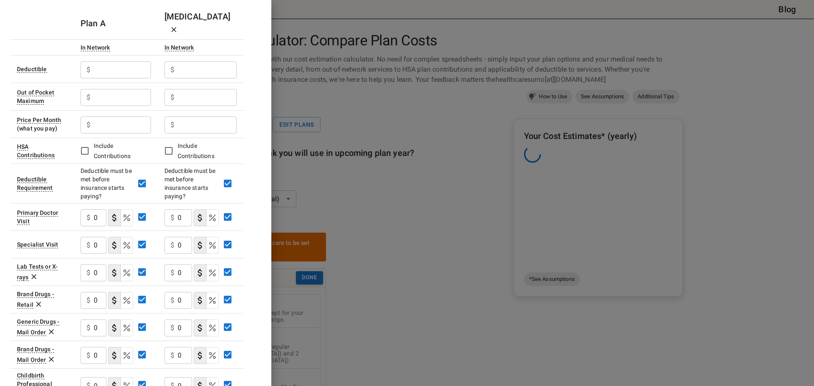
click at [39, 300] on icon at bounding box center [38, 304] width 8 height 8
click at [51, 302] on icon at bounding box center [51, 304] width 5 height 5
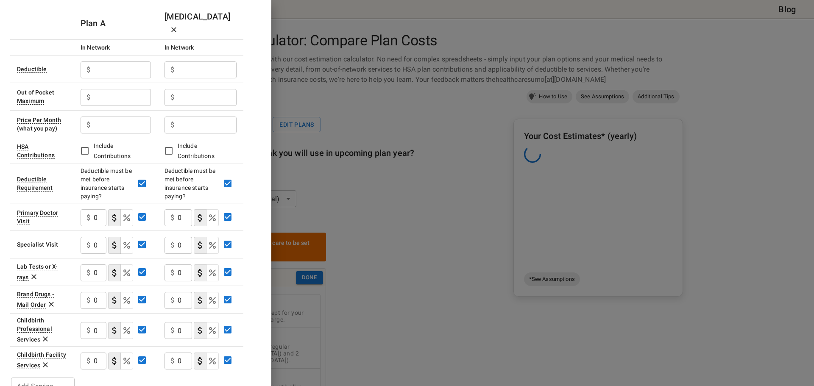
click at [50, 300] on icon at bounding box center [51, 304] width 8 height 8
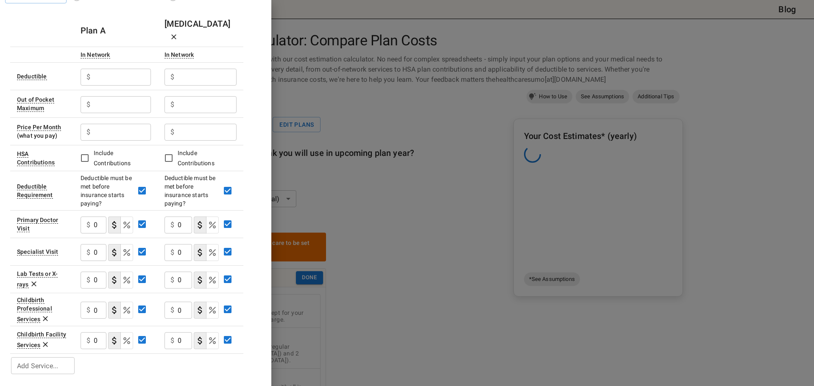
scroll to position [22, 0]
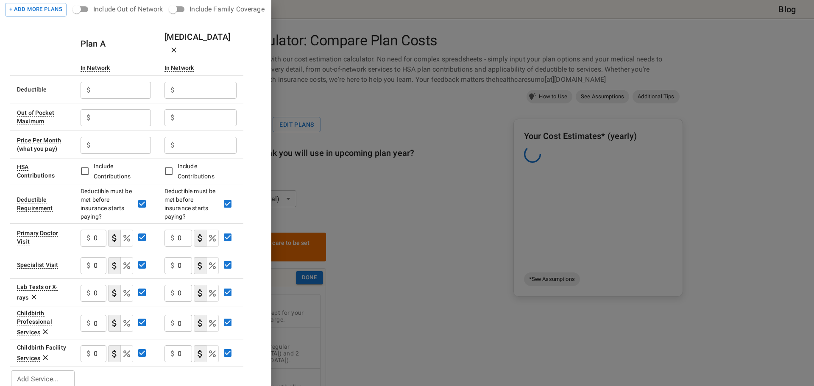
click at [44, 328] on icon at bounding box center [45, 332] width 8 height 8
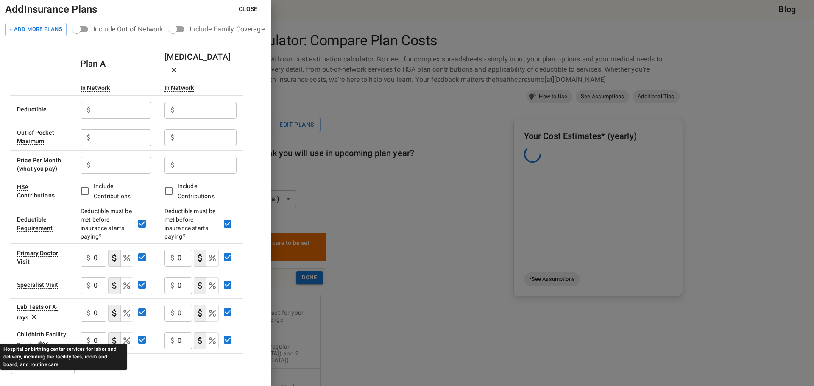
scroll to position [0, 0]
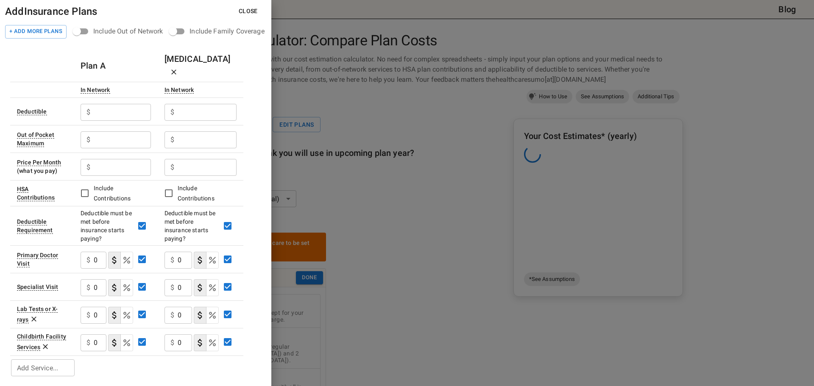
click at [47, 342] on icon at bounding box center [45, 346] width 8 height 8
click at [126, 345] on div "Add Insurance Plans Close + Add More Plans Include Out of Network Include Famil…" at bounding box center [135, 193] width 271 height 386
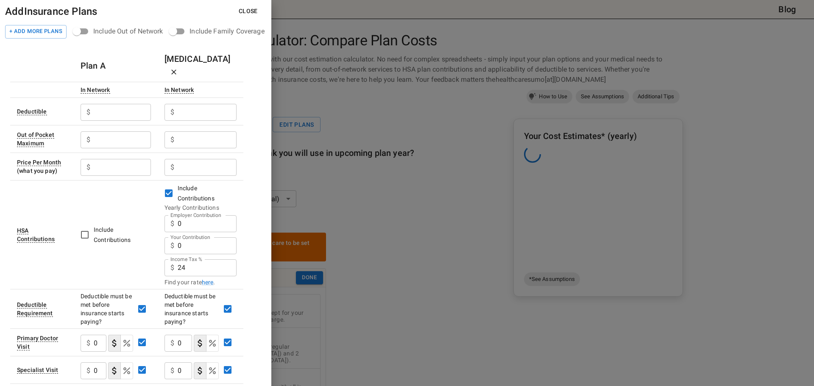
click at [203, 259] on input "24" at bounding box center [207, 267] width 59 height 17
type input "23"
click at [114, 104] on input "Employer Contribution" at bounding box center [122, 112] width 57 height 17
type input "500"
click at [187, 104] on input "Employer Contribution" at bounding box center [207, 112] width 59 height 17
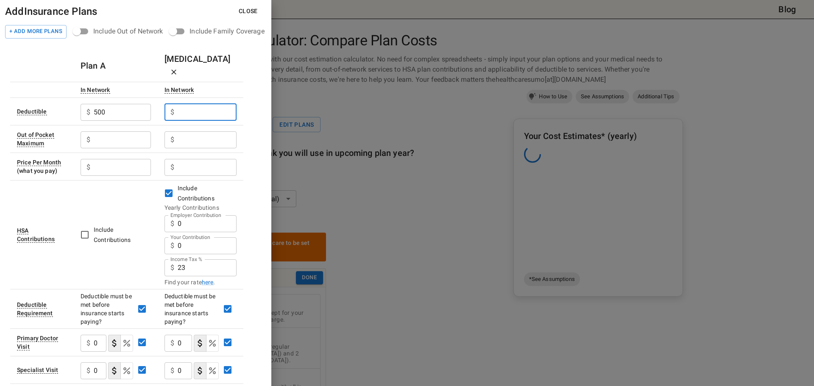
click at [190, 104] on input "Employer Contribution" at bounding box center [207, 112] width 59 height 17
type input "1700"
click at [112, 131] on input "Employer Contribution" at bounding box center [122, 139] width 57 height 17
type input "6000"
click at [203, 131] on input "Employer Contribution" at bounding box center [207, 139] width 59 height 17
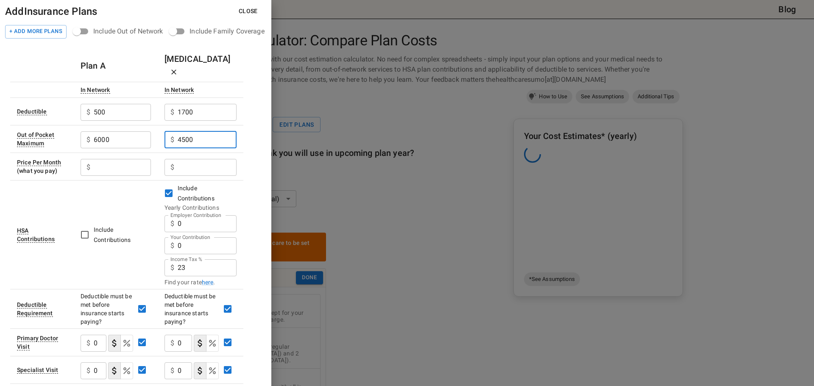
type input "4500"
click at [108, 159] on input "Employer Contribution" at bounding box center [122, 167] width 57 height 17
type input "547"
click at [191, 159] on input "Employer Contribution" at bounding box center [207, 167] width 59 height 17
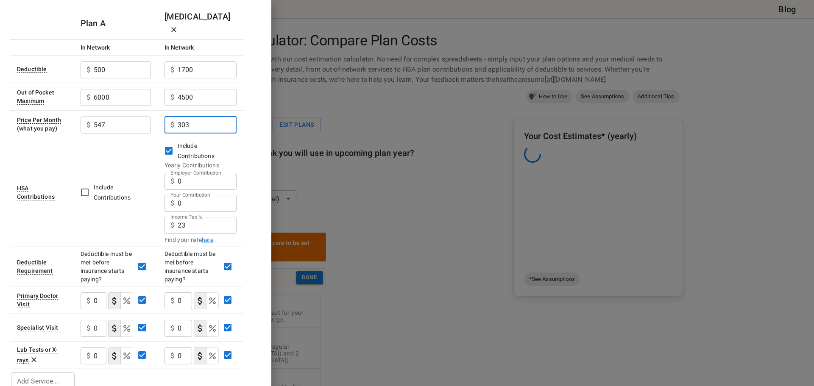
scroll to position [44, 0]
type input "303"
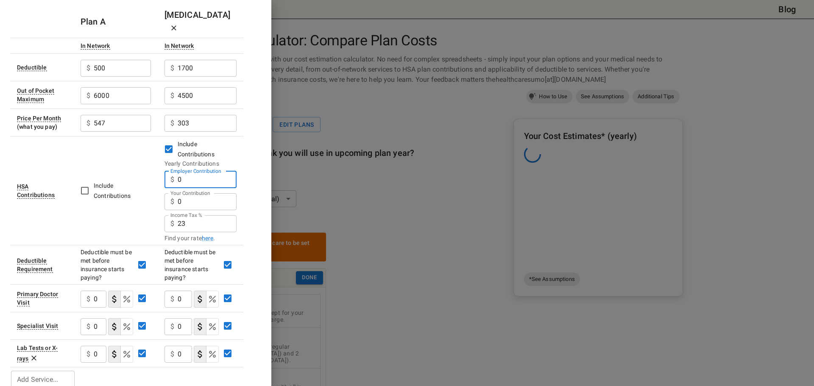
drag, startPoint x: 186, startPoint y: 169, endPoint x: 156, endPoint y: 170, distance: 29.3
click at [156, 170] on tr "HSA Contributions Include Contributions Include Contributions Yearly Contributi…" at bounding box center [126, 190] width 233 height 109
type input "1000"
drag, startPoint x: 189, startPoint y: 189, endPoint x: 162, endPoint y: 189, distance: 27.5
click at [162, 189] on td "Include Contributions Yearly Contributions Employer Contribution $ 1000 Employe…" at bounding box center [201, 190] width 86 height 109
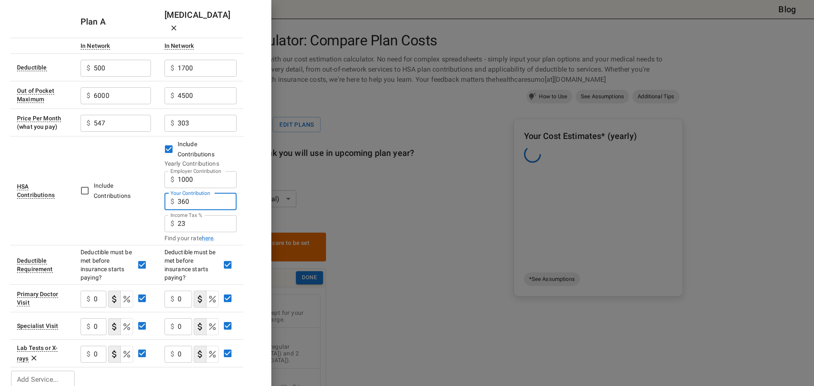
type input "360"
click at [100, 291] on input "0" at bounding box center [100, 299] width 13 height 17
drag, startPoint x: 100, startPoint y: 288, endPoint x: 92, endPoint y: 286, distance: 8.3
click at [92, 291] on div "$ 0 ​" at bounding box center [94, 299] width 26 height 17
type input "35"
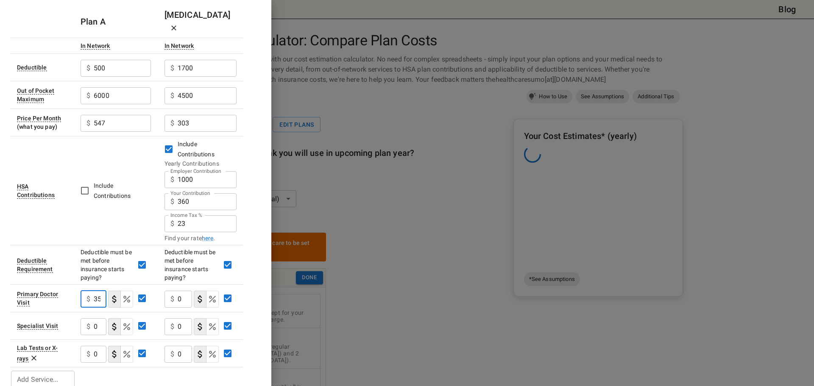
click at [214, 294] on icon "Select if this service charges coinsurance, a percentage of the medical expense…" at bounding box center [212, 299] width 10 height 10
click at [179, 291] on div "0 % ​" at bounding box center [178, 299] width 28 height 17
type input "20"
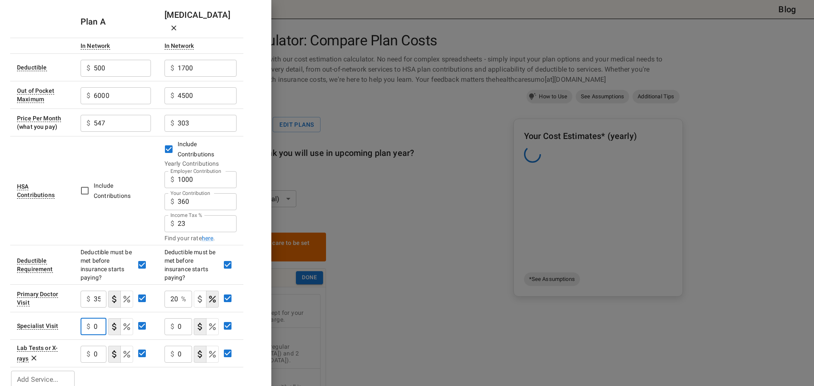
click at [94, 318] on input "0" at bounding box center [100, 326] width 12 height 17
drag, startPoint x: 98, startPoint y: 313, endPoint x: 79, endPoint y: 309, distance: 19.0
click at [79, 312] on td "$ 0 ​" at bounding box center [116, 326] width 84 height 28
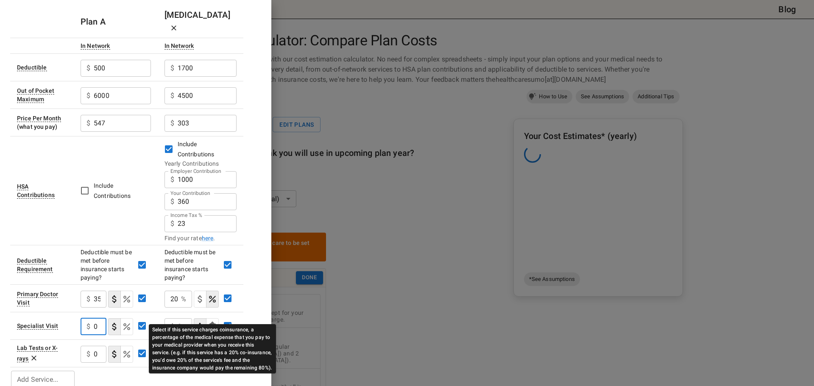
click at [213, 323] on icon "Select if this service charges coinsurance, a percentage of the medical expense…" at bounding box center [212, 326] width 7 height 7
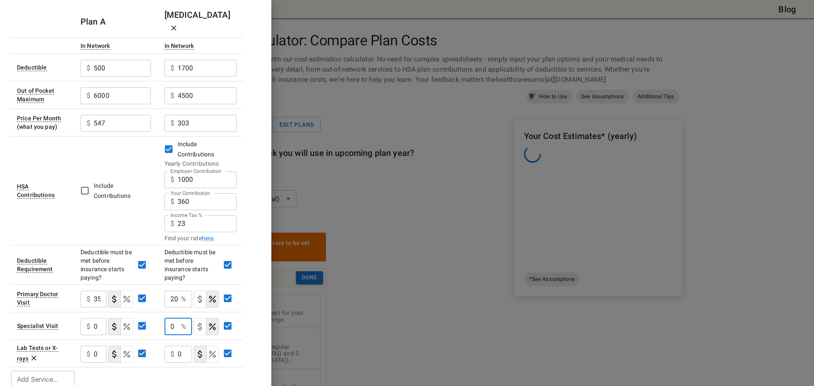
drag, startPoint x: 171, startPoint y: 314, endPoint x: 197, endPoint y: 313, distance: 26.7
click at [197, 315] on div "0 % ​" at bounding box center [200, 326] width 72 height 22
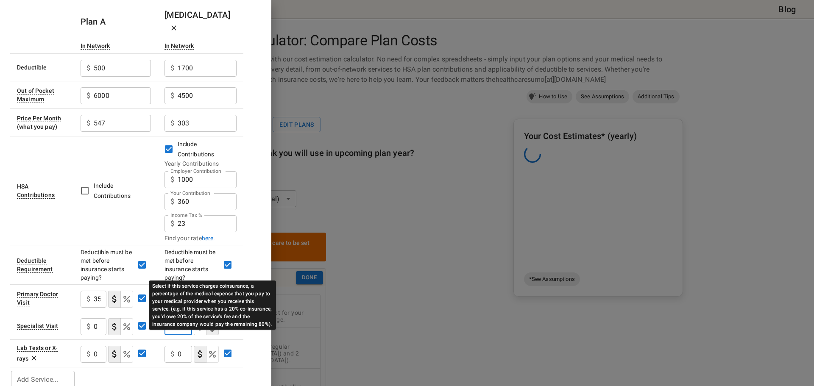
type input "20"
click at [210, 349] on icon "Select if this service charges coinsurance, a percentage of the medical expense…" at bounding box center [212, 354] width 10 height 10
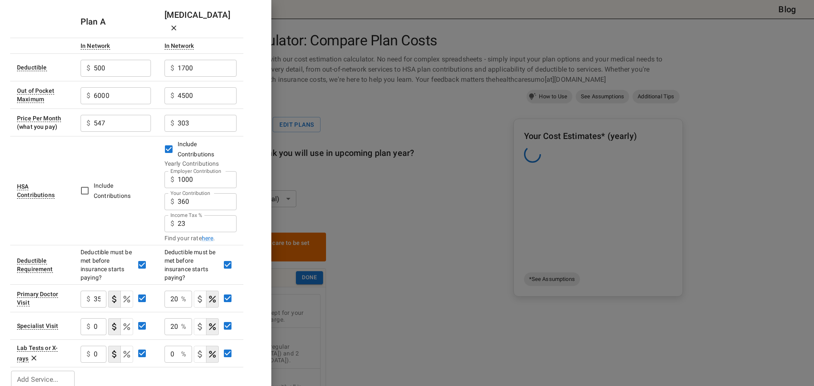
click at [186, 346] on div "0 % ​" at bounding box center [178, 354] width 28 height 17
click at [178, 346] on div "0 % ​" at bounding box center [178, 354] width 28 height 17
drag, startPoint x: 178, startPoint y: 341, endPoint x: 160, endPoint y: 340, distance: 17.4
click at [160, 340] on td "0 % ​" at bounding box center [201, 353] width 86 height 28
click at [147, 357] on table "Plan A Plan B In Network In Network Deductible $ 500 ​ $ 1700 ​ Out of Pocket M…" at bounding box center [126, 198] width 233 height 384
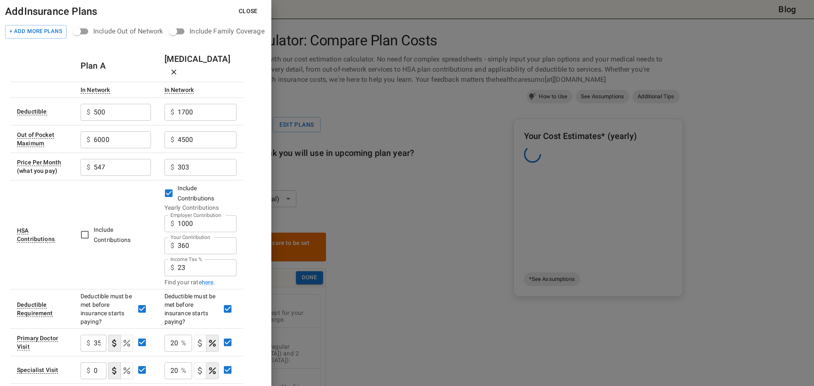
click at [248, 11] on button "Close" at bounding box center [248, 11] width 33 height 16
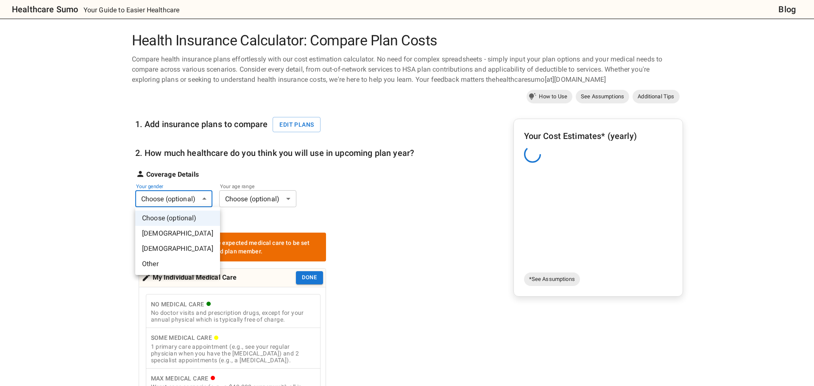
click at [151, 234] on li "[DEMOGRAPHIC_DATA]" at bounding box center [177, 233] width 85 height 15
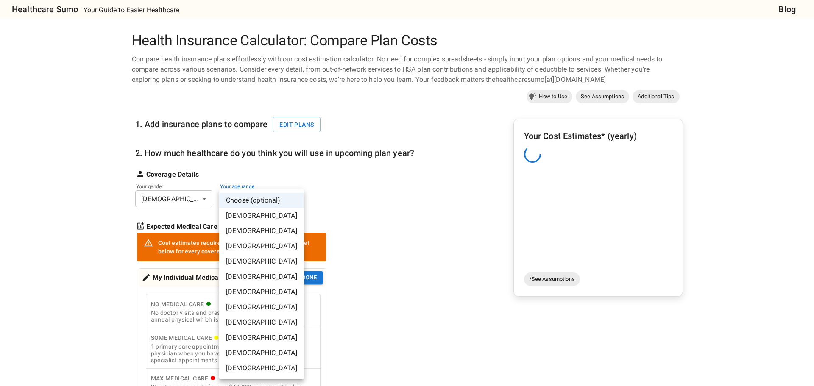
click at [256, 273] on li "[DEMOGRAPHIC_DATA]" at bounding box center [261, 276] width 85 height 15
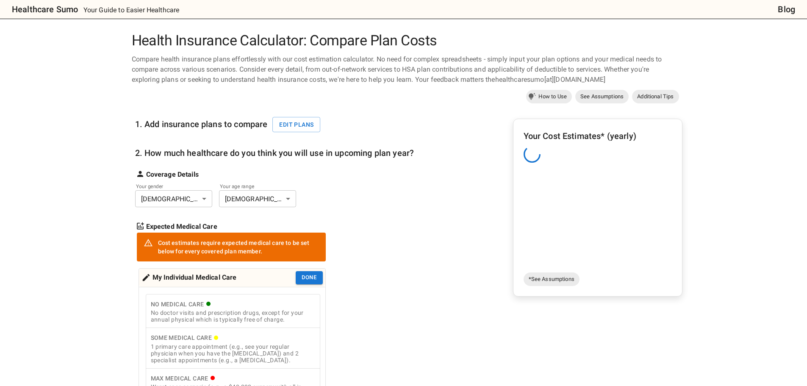
click at [347, 255] on div "1. Add insurance plans to compare Edit plans 2. How much healthcare do you thin…" at bounding box center [274, 277] width 279 height 342
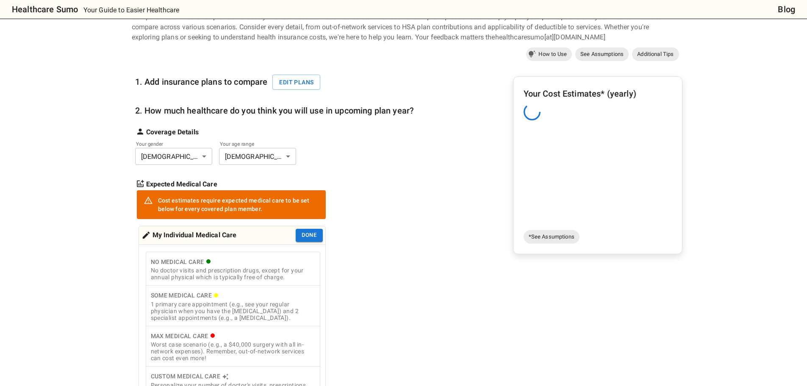
scroll to position [85, 0]
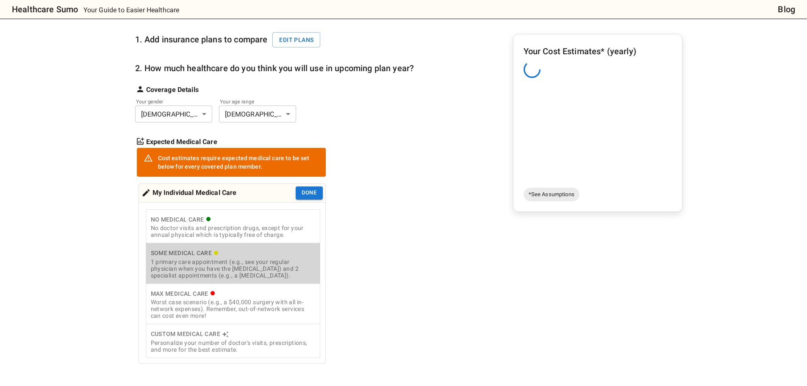
click at [262, 275] on div "1 primary care appointment (e.g., see your regular physician when you have the …" at bounding box center [233, 268] width 164 height 20
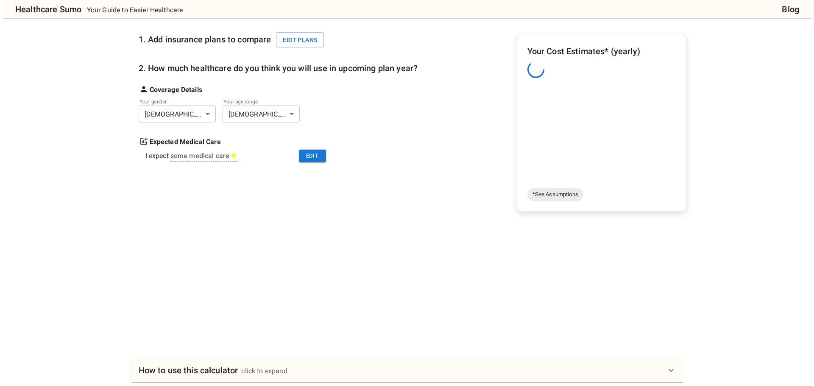
scroll to position [0, 0]
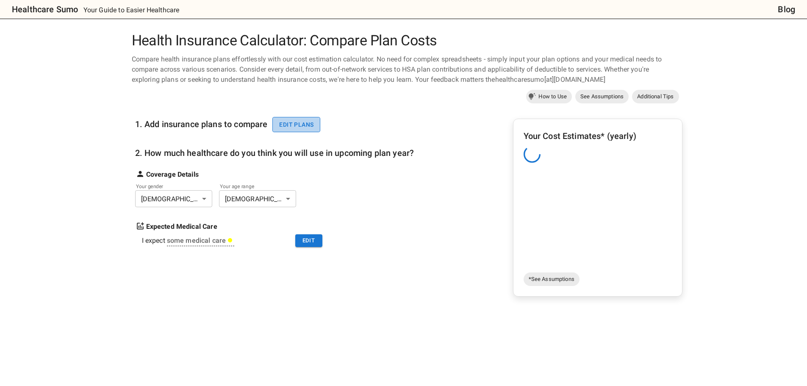
click at [301, 124] on button "Edit plans" at bounding box center [296, 125] width 48 height 16
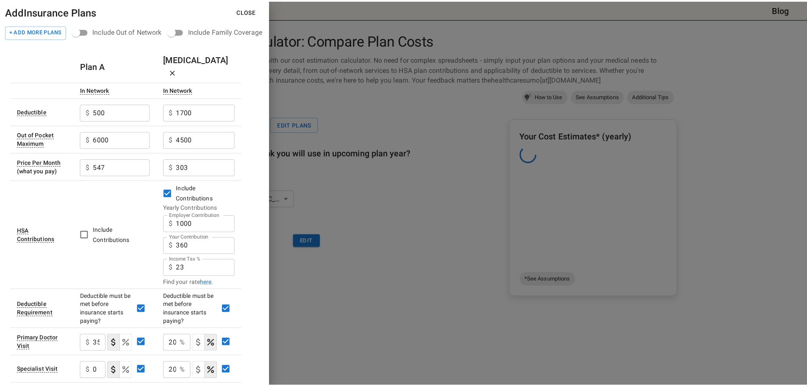
scroll to position [44, 0]
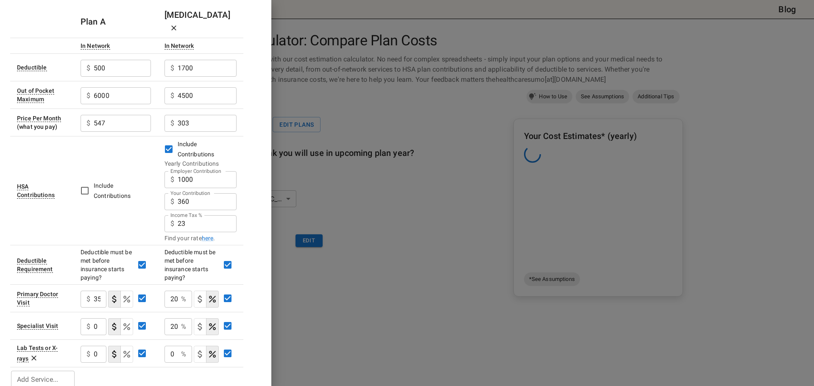
click at [456, 134] on div at bounding box center [407, 193] width 814 height 386
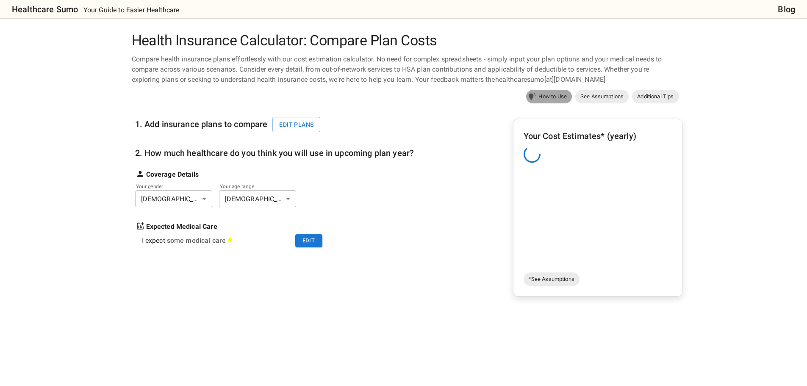
click at [549, 95] on span "How to Use" at bounding box center [553, 96] width 39 height 8
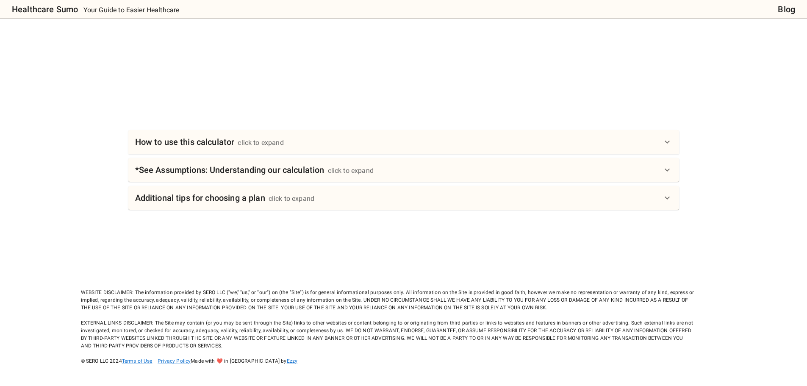
click at [365, 147] on div "How to use this calculator click to expand" at bounding box center [398, 142] width 527 height 14
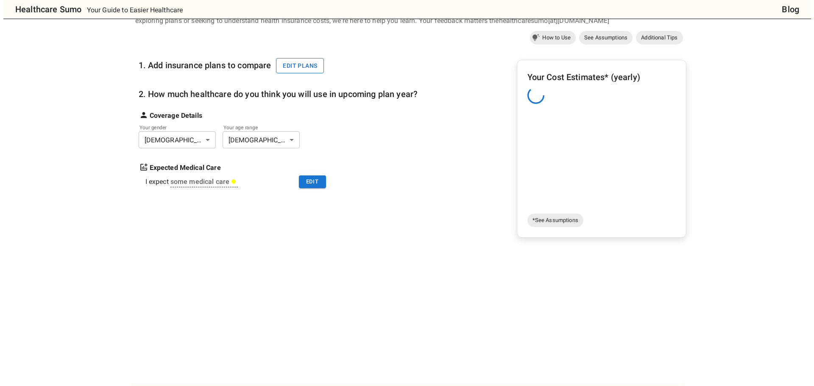
scroll to position [0, 0]
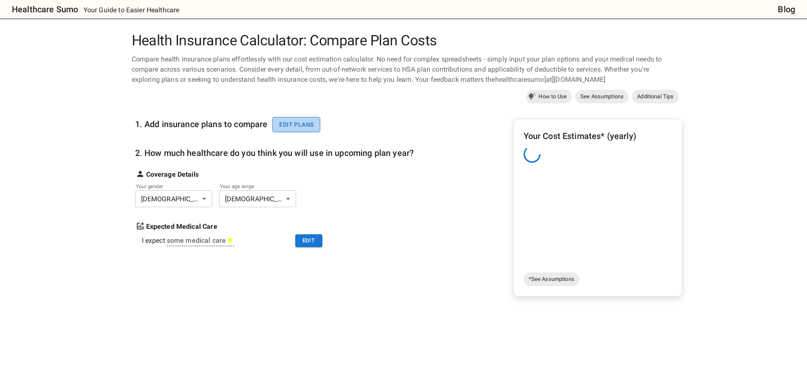
click at [311, 120] on button "Edit plans" at bounding box center [296, 125] width 48 height 16
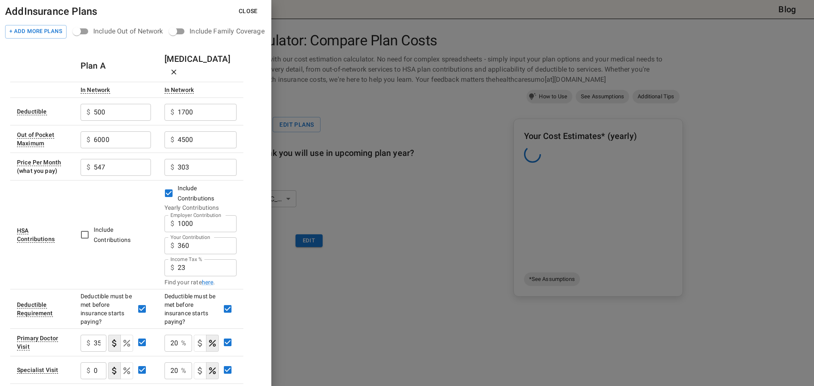
scroll to position [44, 0]
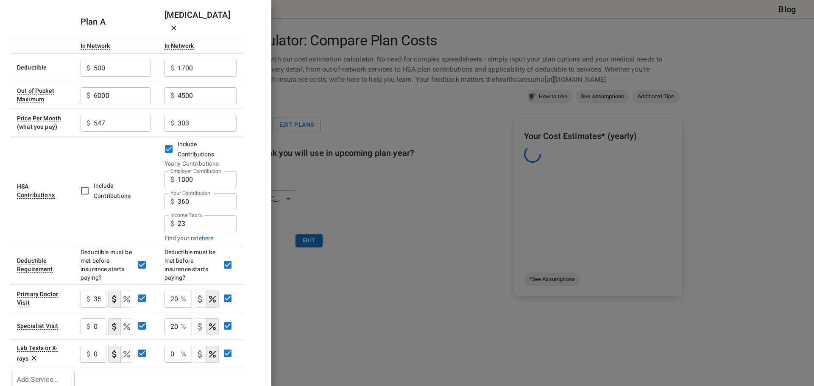
click at [64, 314] on td "Specialist Visit" at bounding box center [42, 326] width 64 height 28
click at [40, 372] on div "Add Service..." at bounding box center [43, 379] width 64 height 17
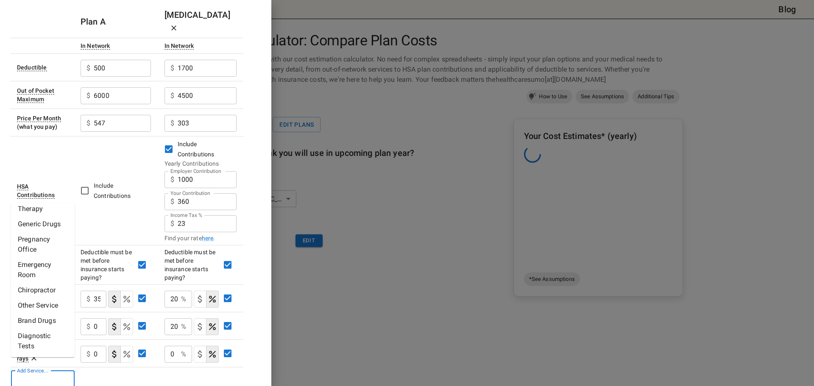
scroll to position [0, 0]
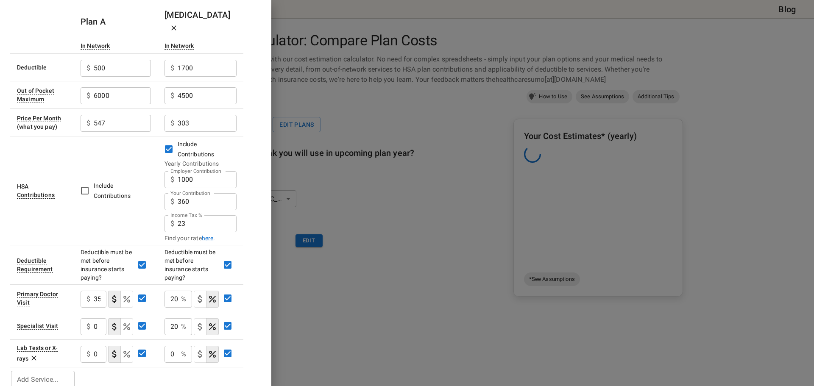
click at [253, 271] on div "Plan A Plan B In Network In Network Deductible $ 500 ​ $ 1700 ​ Out of Pocket M…" at bounding box center [135, 198] width 251 height 384
click at [250, 305] on div "Plan A Plan B In Network In Network Deductible $ 500 ​ $ 1700 ​ Out of Pocket M…" at bounding box center [135, 198] width 251 height 384
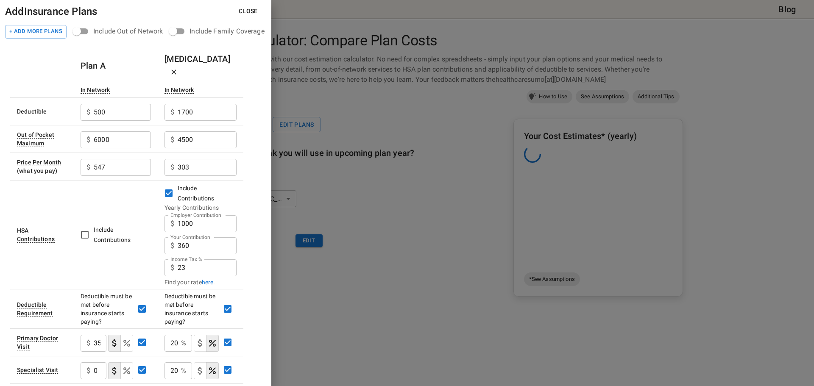
click at [105, 254] on td "Include Contributions" at bounding box center [116, 234] width 84 height 109
click at [326, 281] on div at bounding box center [407, 193] width 814 height 386
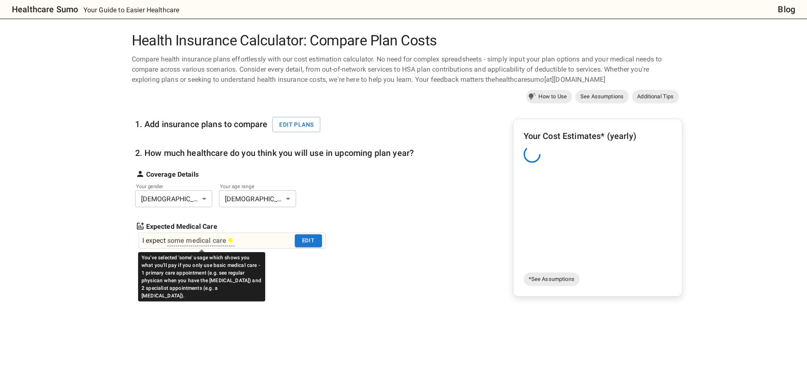
click at [196, 238] on div "some medical care" at bounding box center [200, 241] width 66 height 10
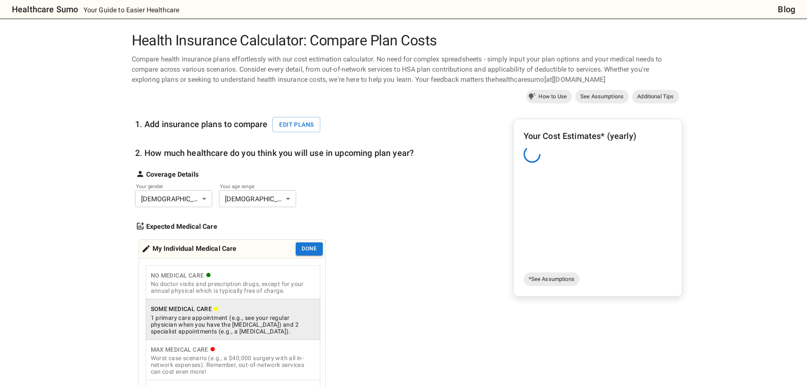
click at [213, 308] on div "Some Medical Care" at bounding box center [233, 309] width 164 height 11
